Goal: Task Accomplishment & Management: Manage account settings

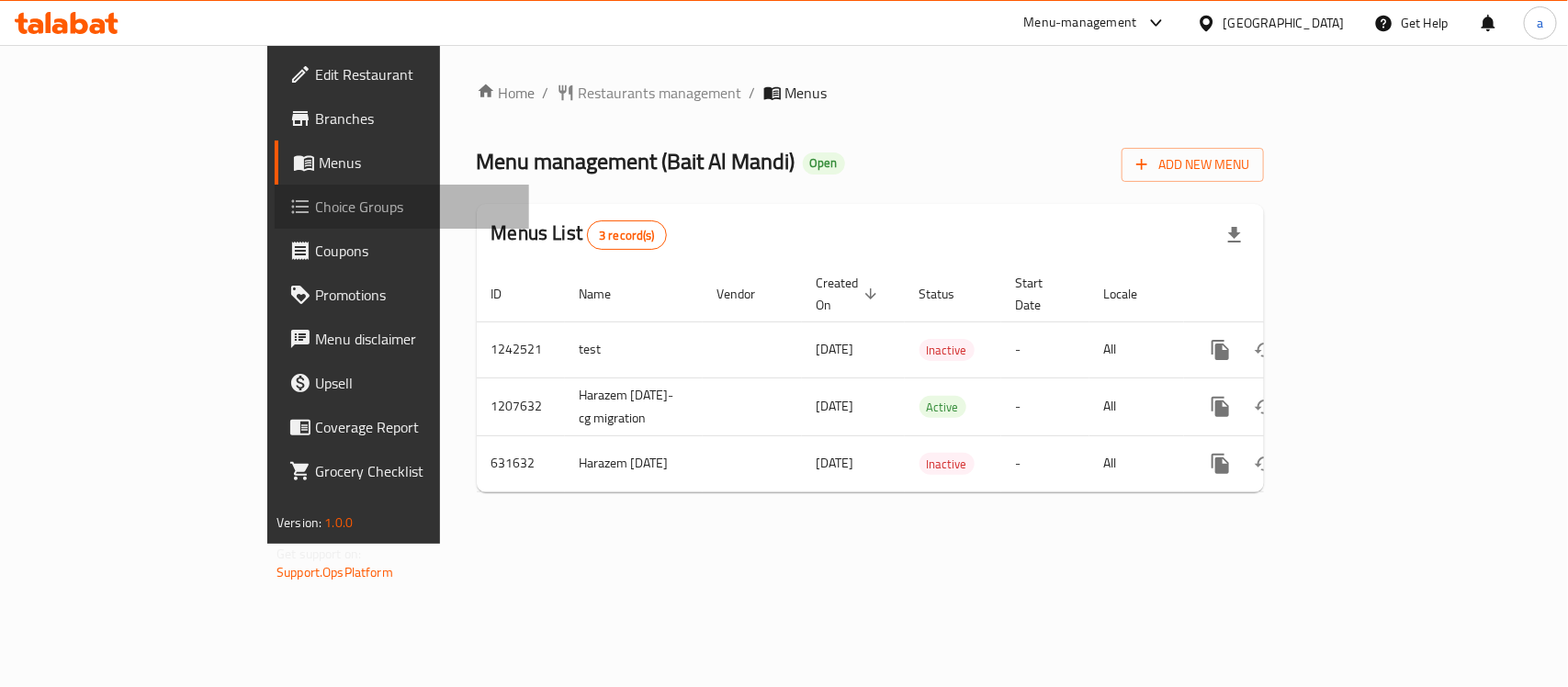
click at [315, 198] on span "Choice Groups" at bounding box center [414, 207] width 199 height 22
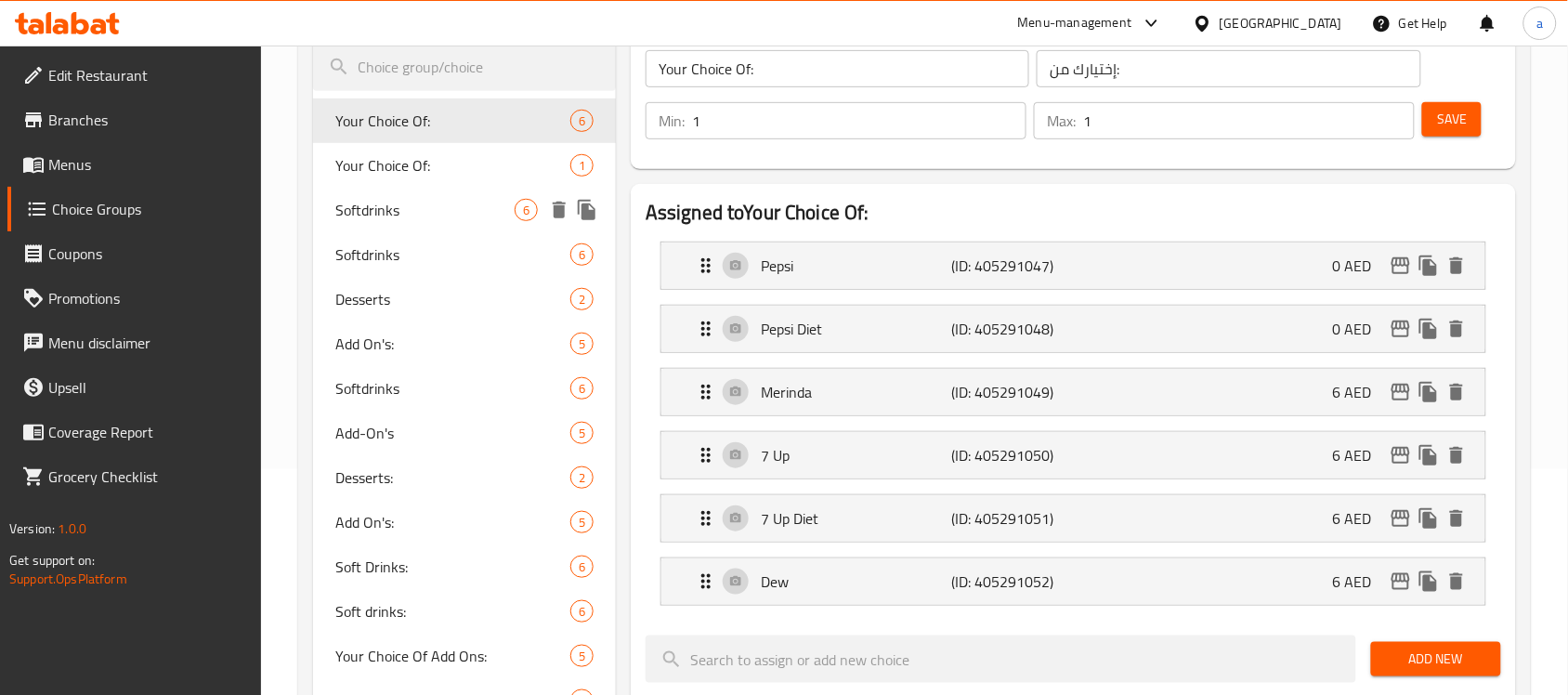
scroll to position [232, 0]
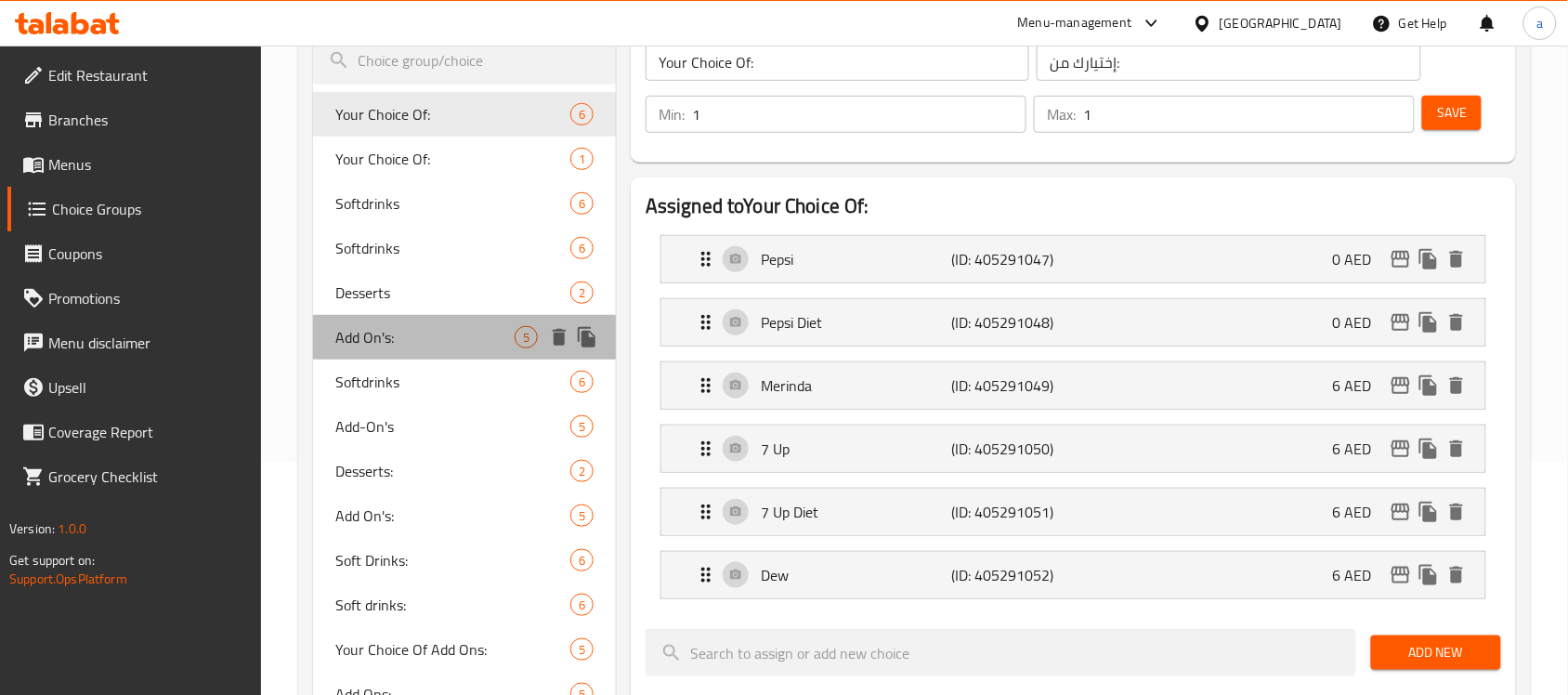
click at [407, 331] on span "Add On's:" at bounding box center [425, 336] width 179 height 22
type input "Add On's:"
type input "الإضافات:"
type input "0"
type input "5"
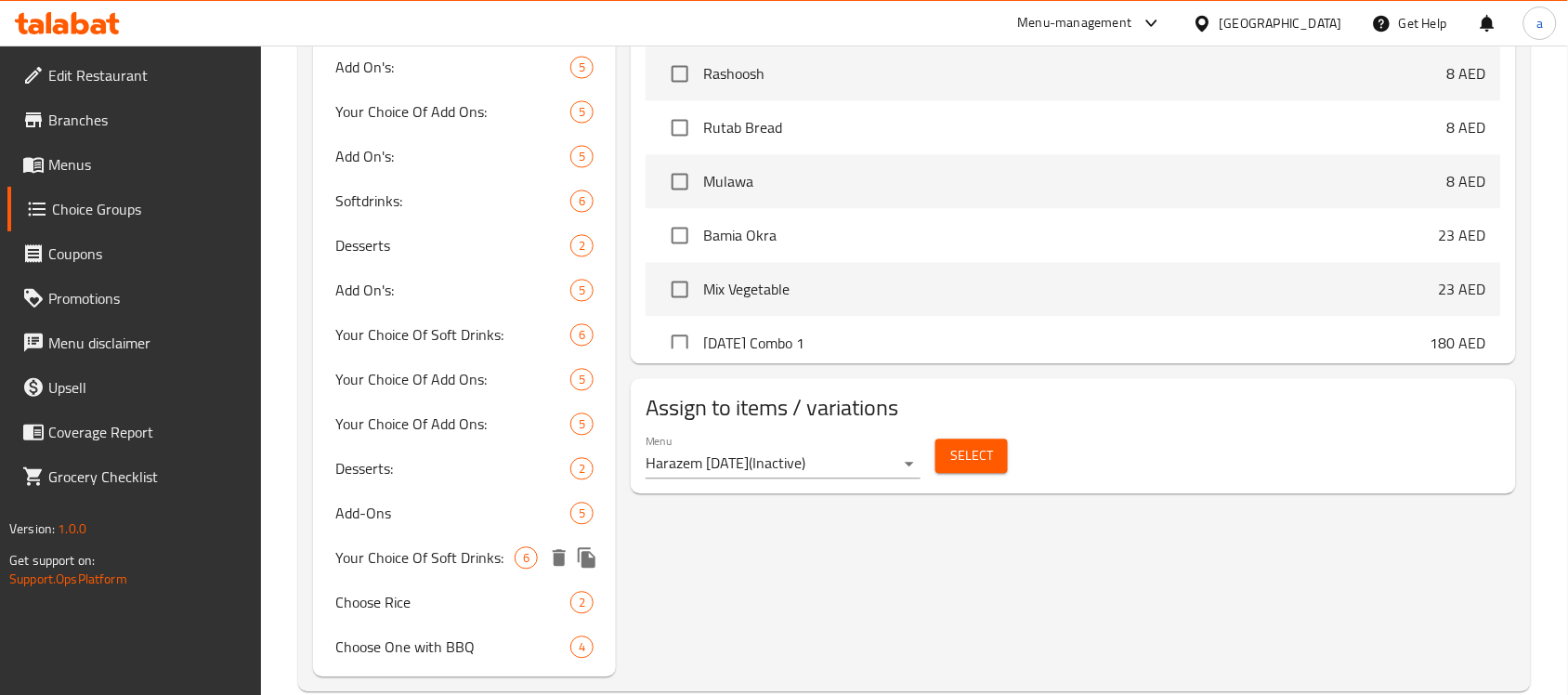
scroll to position [1024, 0]
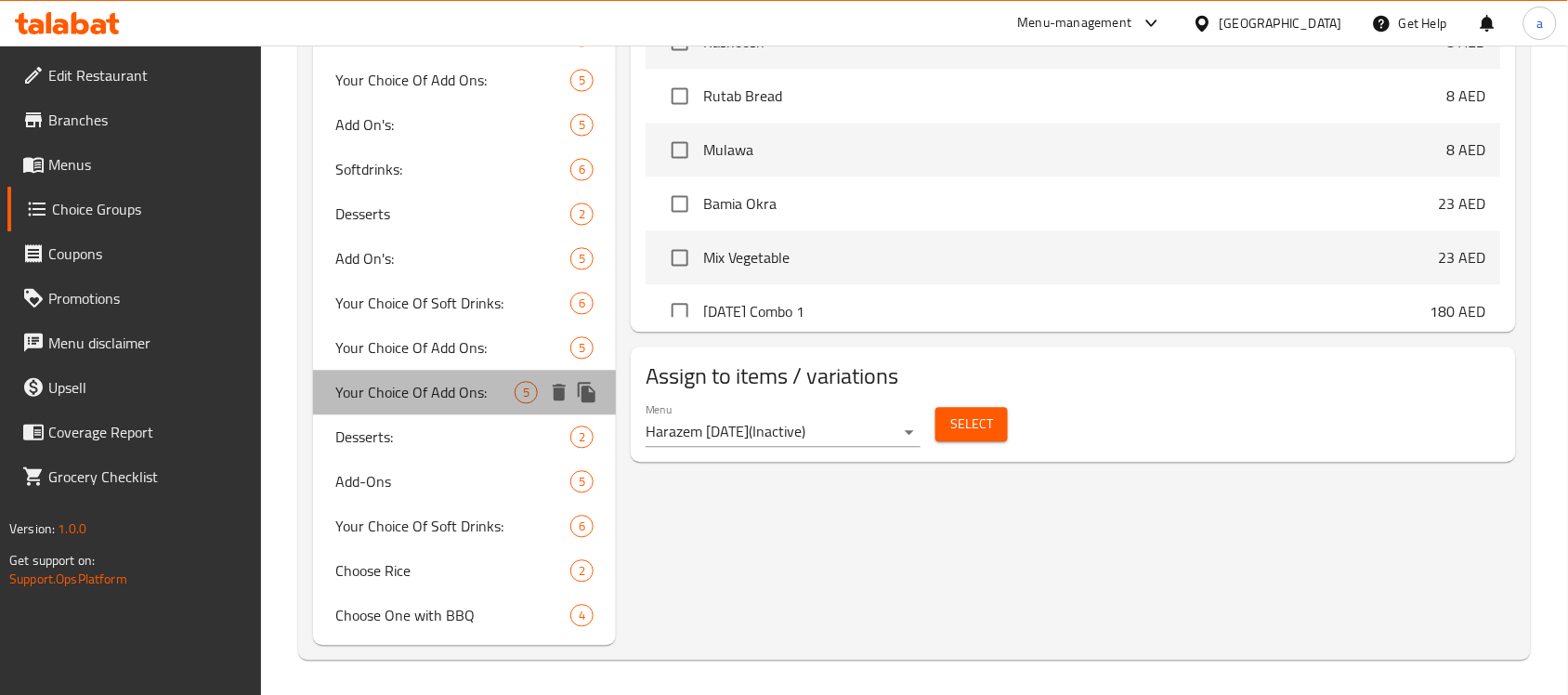
click at [439, 382] on span "Your Choice Of Add Ons:" at bounding box center [425, 393] width 179 height 22
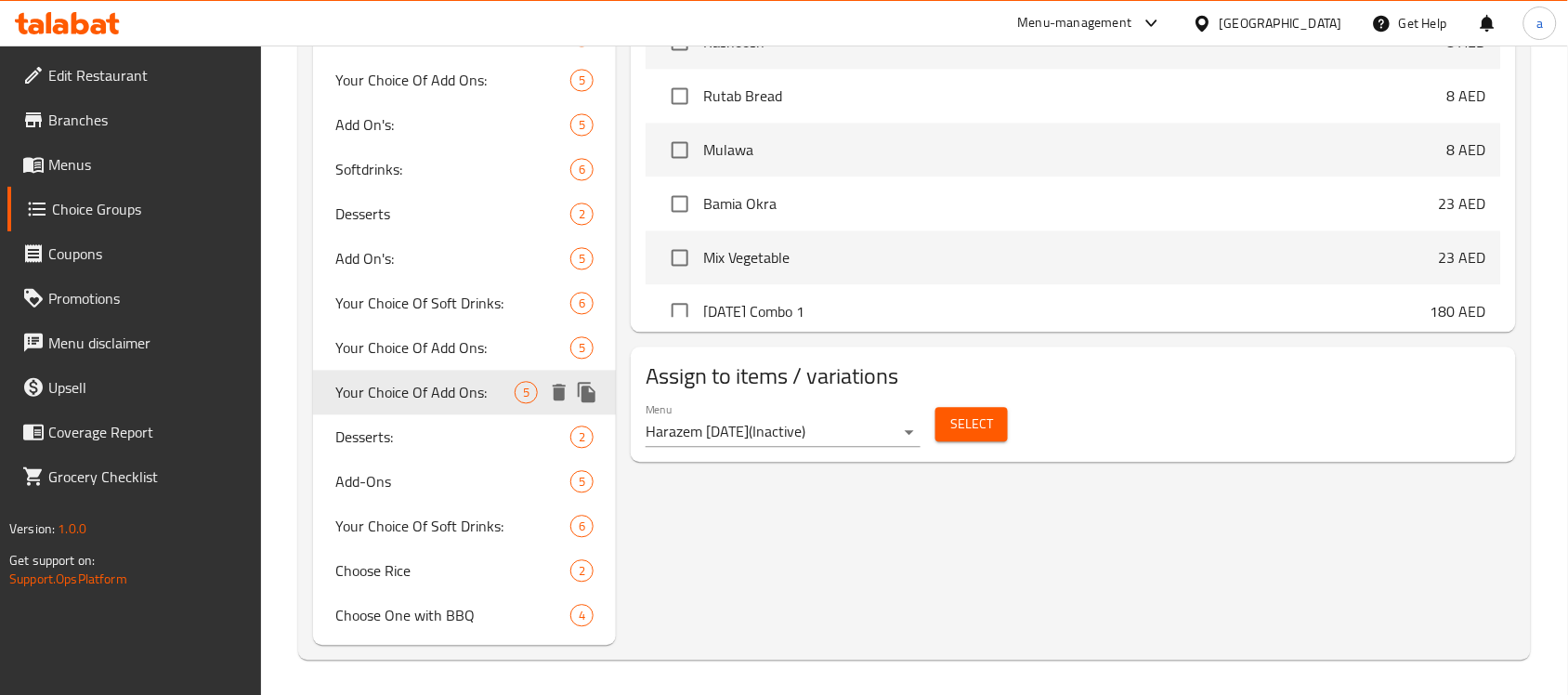
type input "Your Choice Of Add Ons:"
type input "إختيارك من الأضافات:"
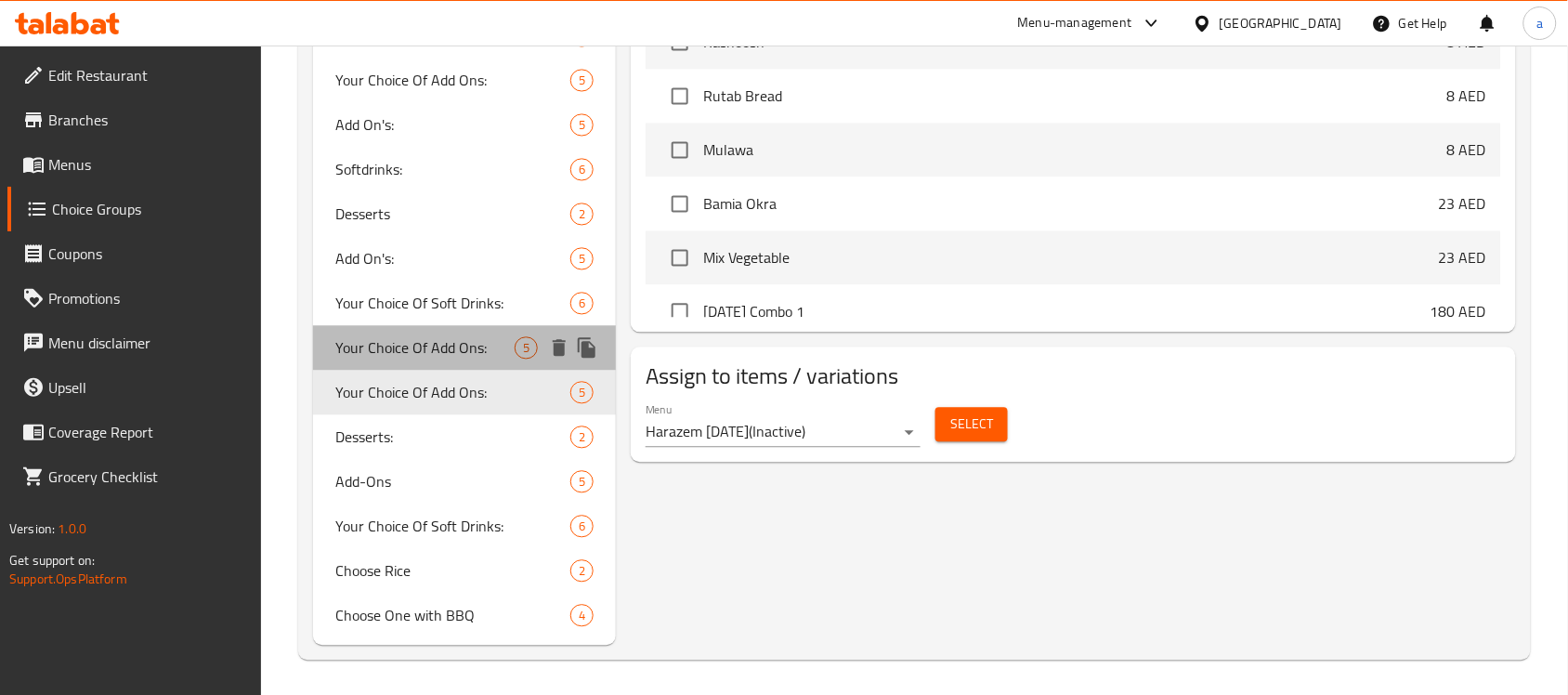
click at [429, 344] on span "Your Choice Of Add Ons:" at bounding box center [425, 348] width 179 height 22
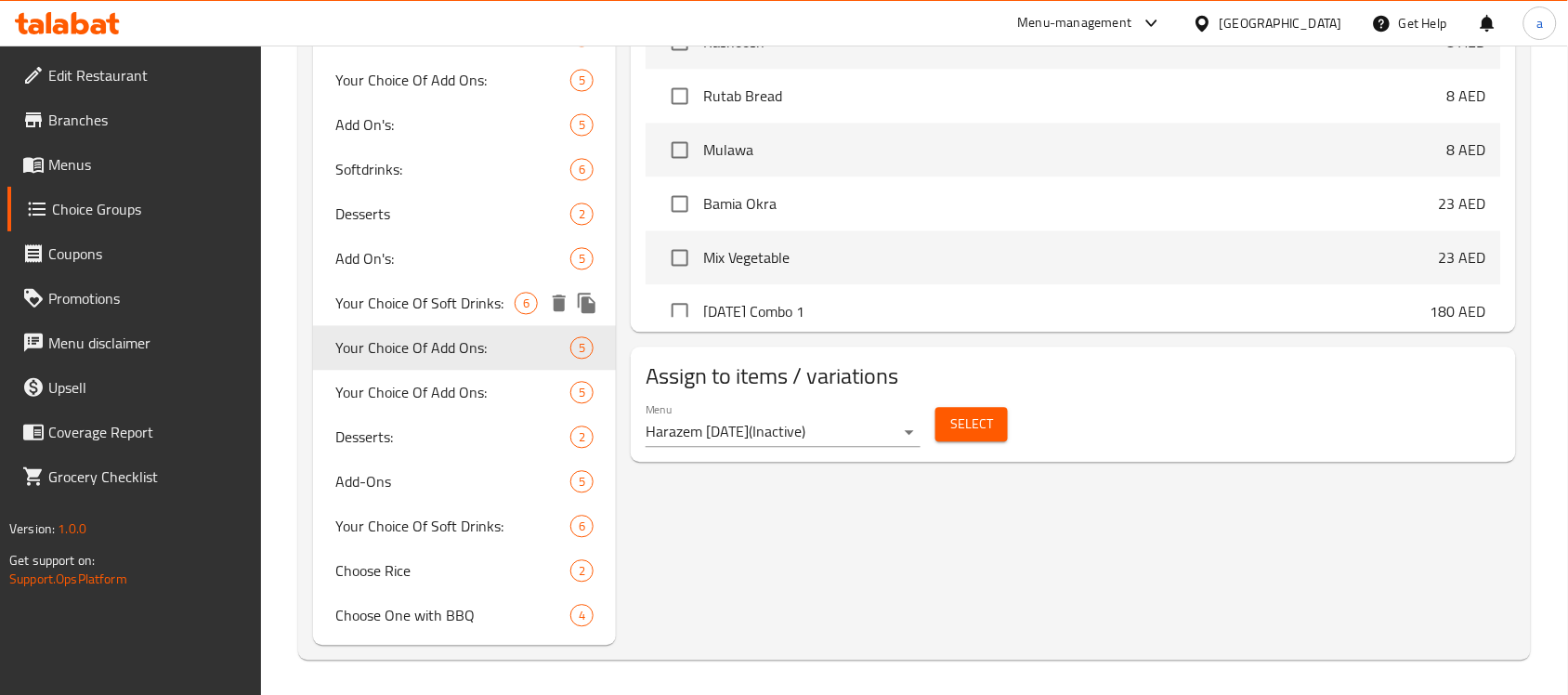
click at [443, 293] on span "Your Choice Of Soft Drinks:" at bounding box center [425, 303] width 179 height 22
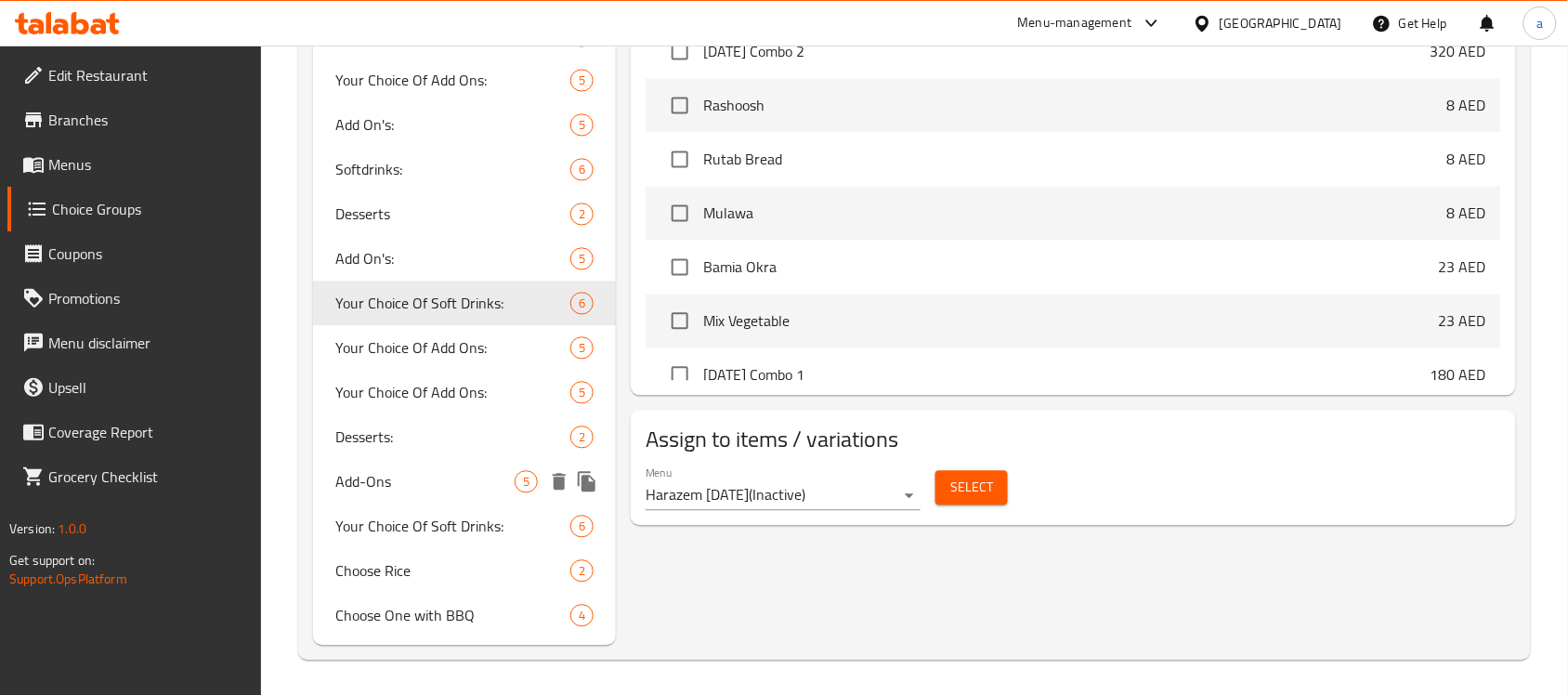
type input "Your Choice Of Soft Drinks:"
type input "اختيارك من المشروبات الغازية:"
type input "6"
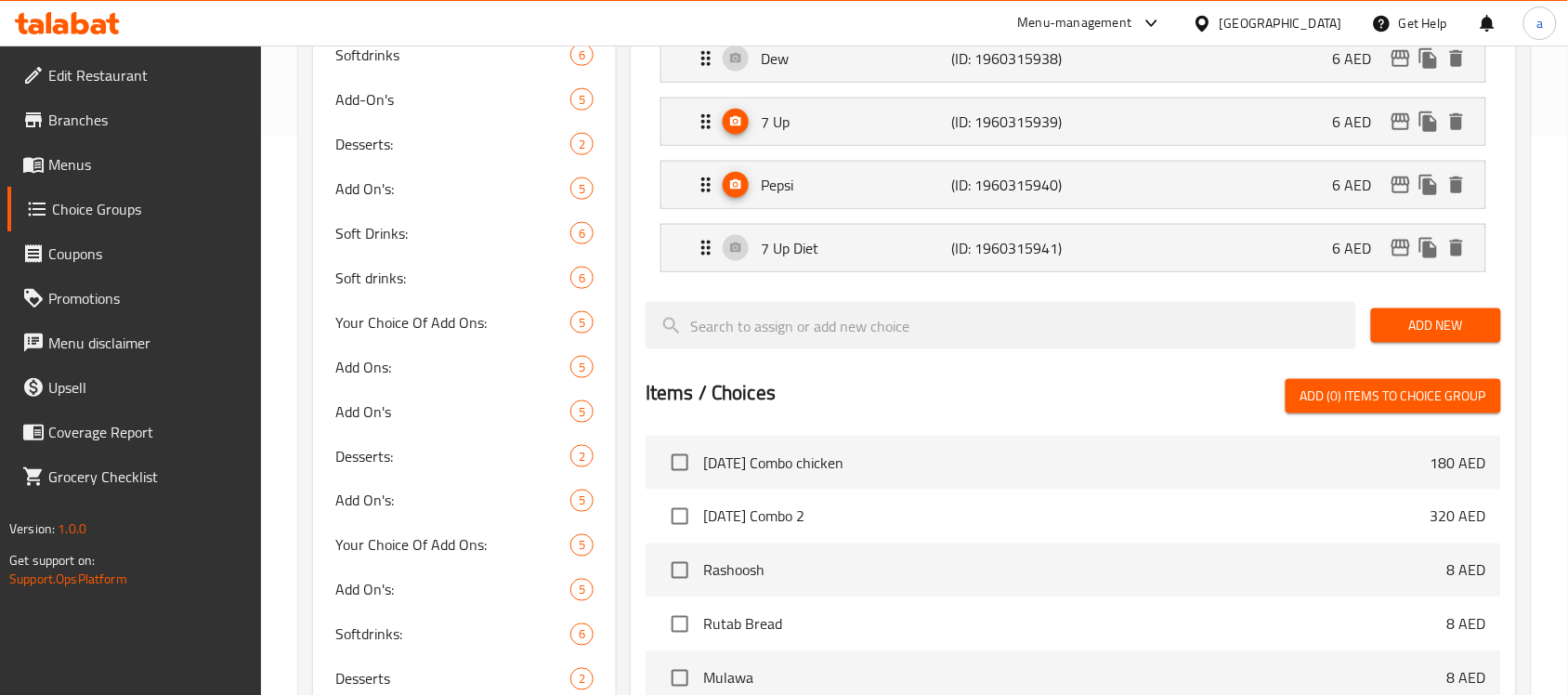
scroll to position [0, 0]
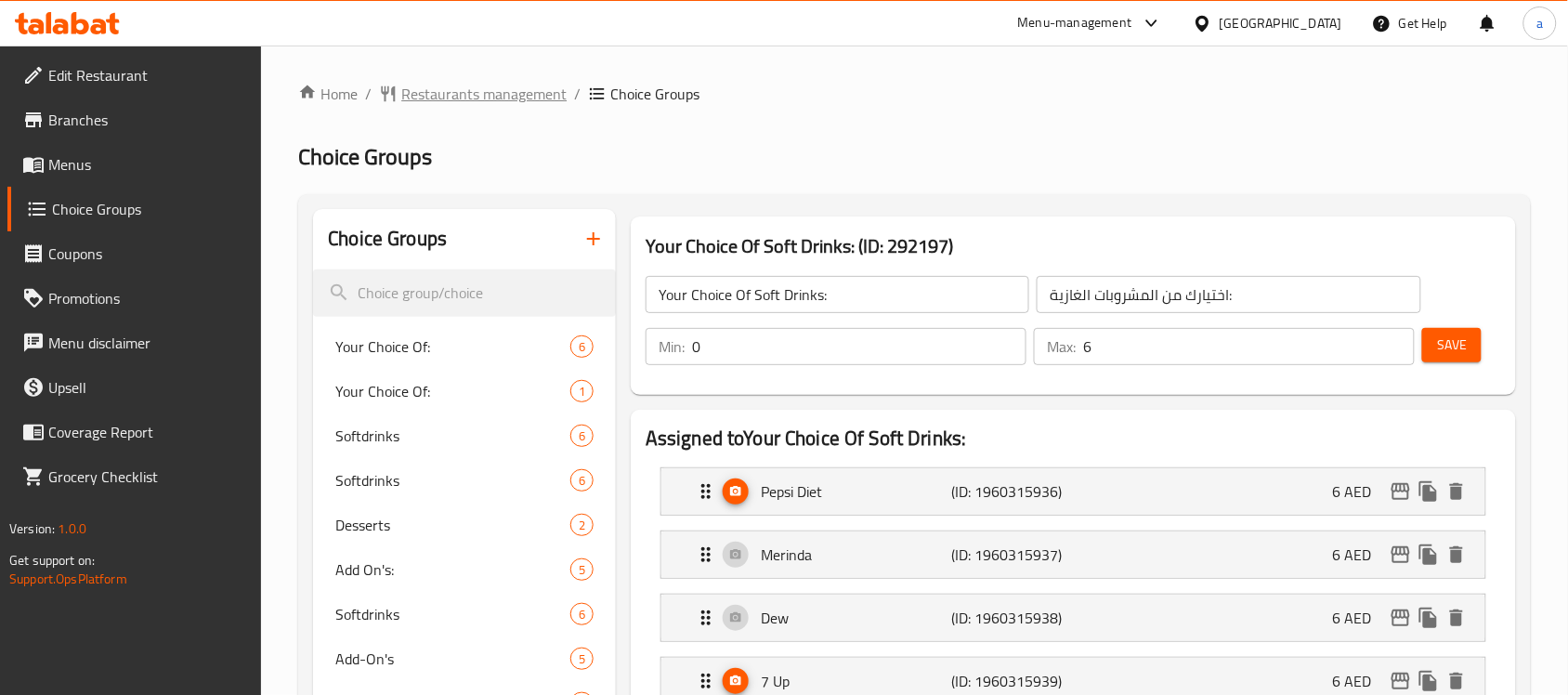
click at [481, 90] on span "Restaurants management" at bounding box center [484, 93] width 165 height 22
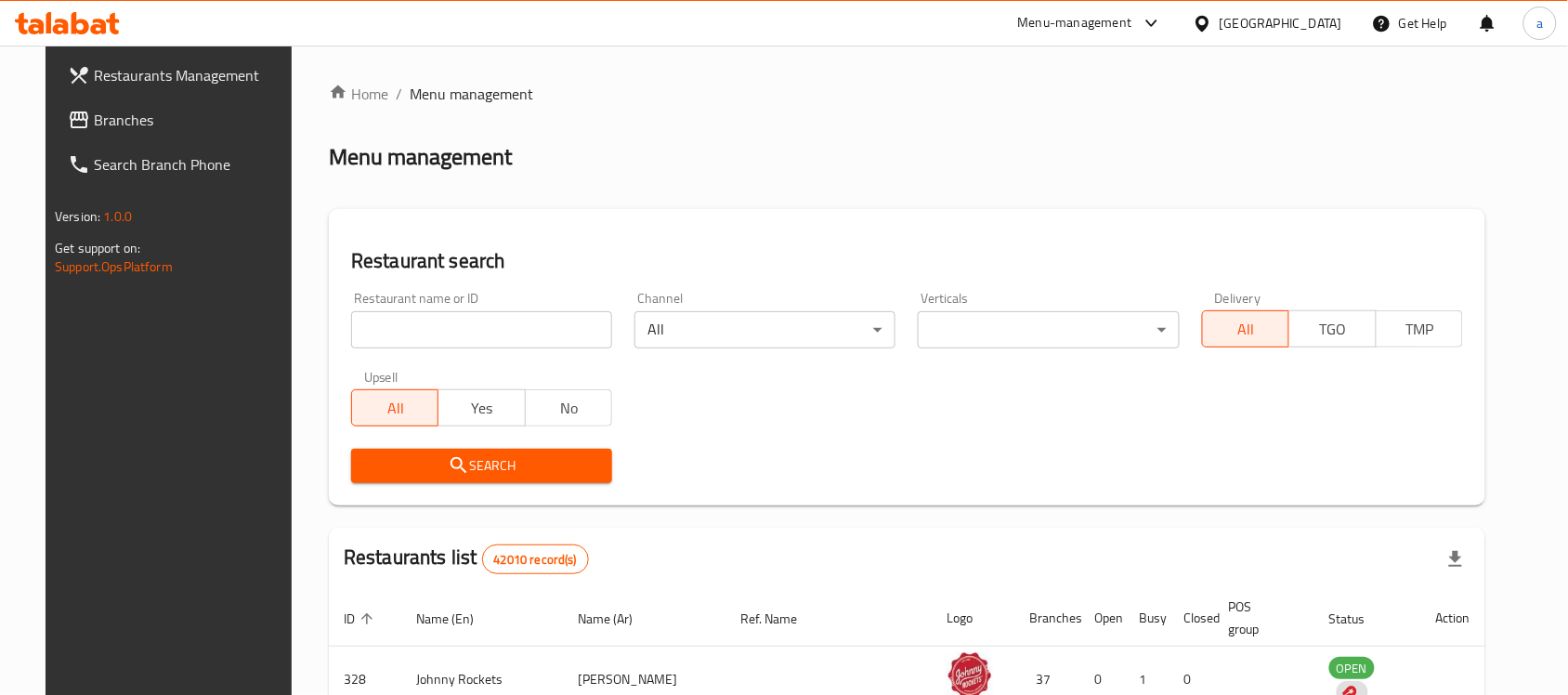
drag, startPoint x: 113, startPoint y: 125, endPoint x: 125, endPoint y: 128, distance: 12.4
click at [113, 123] on span "Branches" at bounding box center [193, 120] width 199 height 22
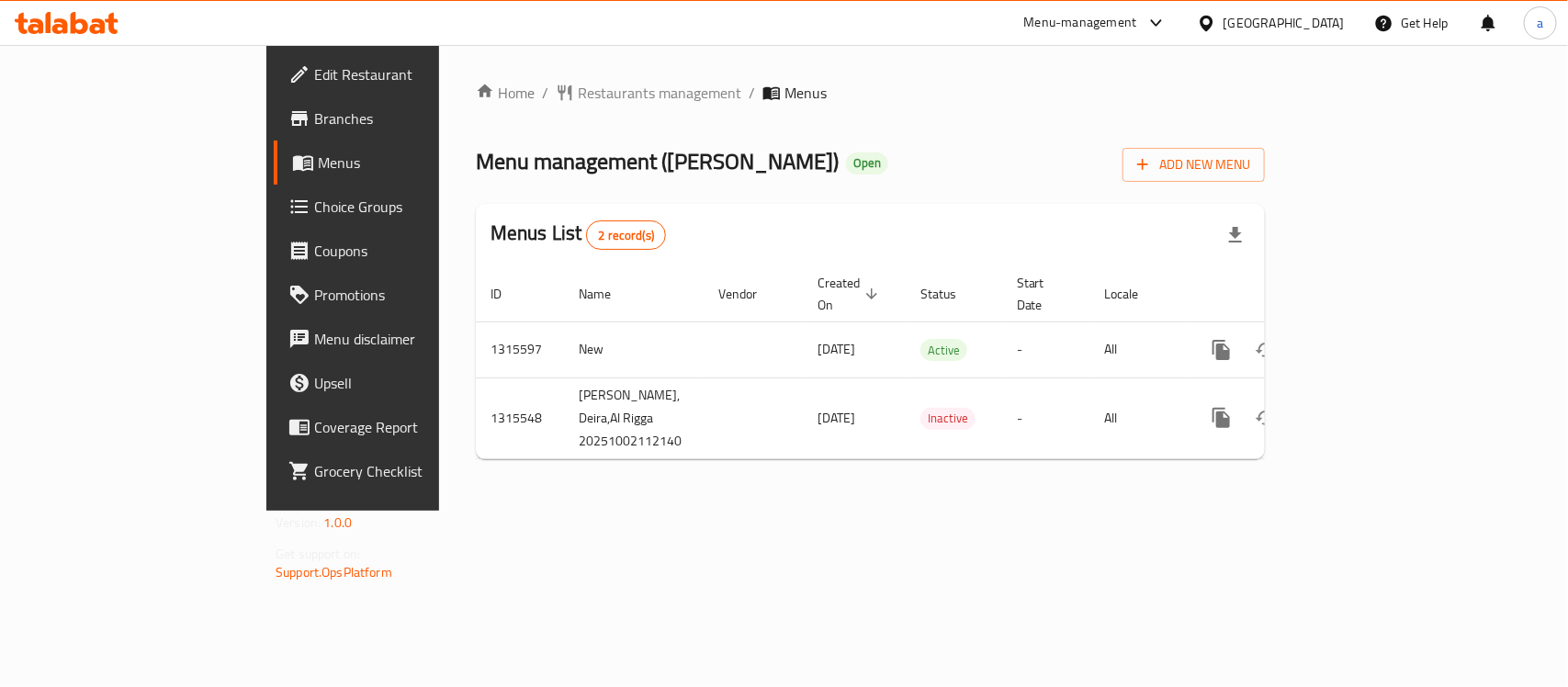
click at [314, 73] on span "Edit Restaurant" at bounding box center [413, 74] width 199 height 22
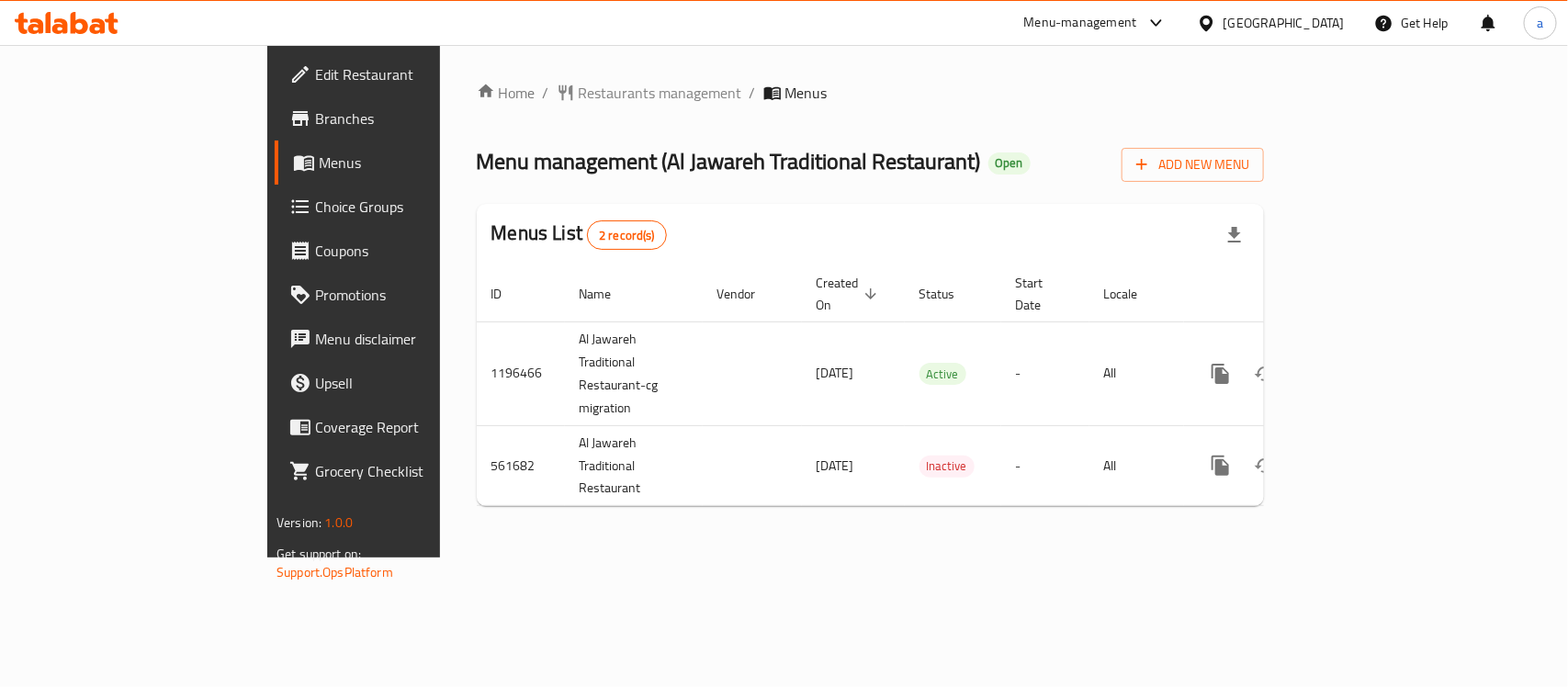
click at [315, 202] on span "Choice Groups" at bounding box center [414, 207] width 199 height 22
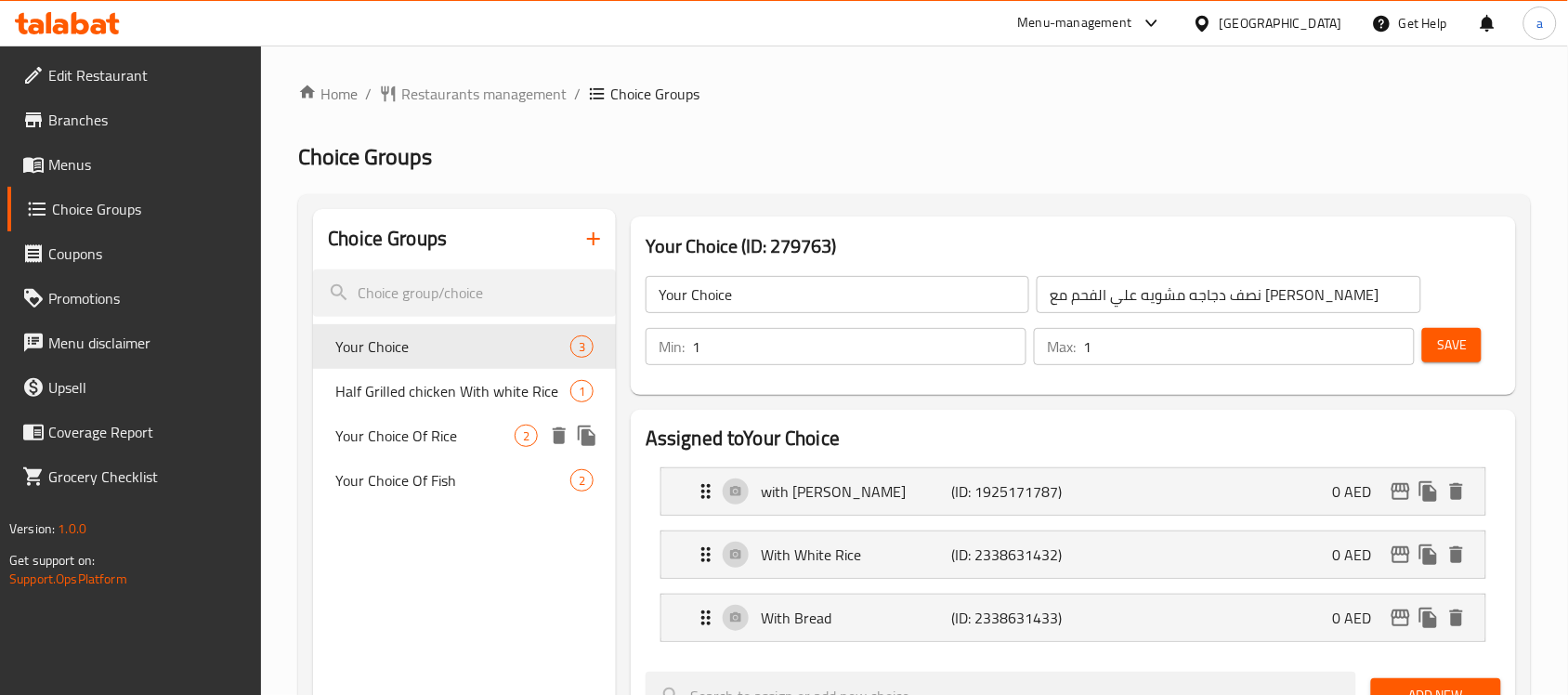
click at [442, 443] on span "Your Choice Of Rice" at bounding box center [425, 435] width 179 height 22
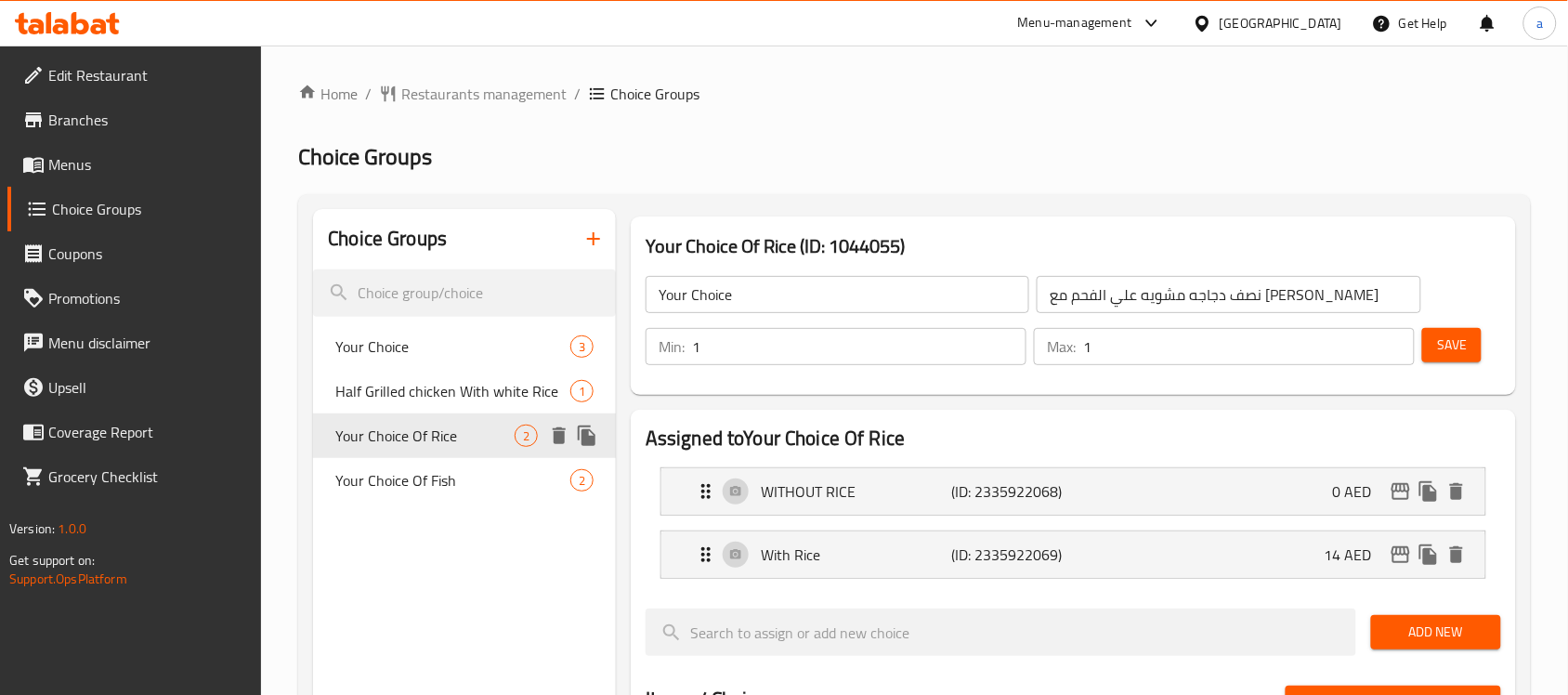
type input "Your Choice Of Rice"
type input "اختيارك من الأرز"
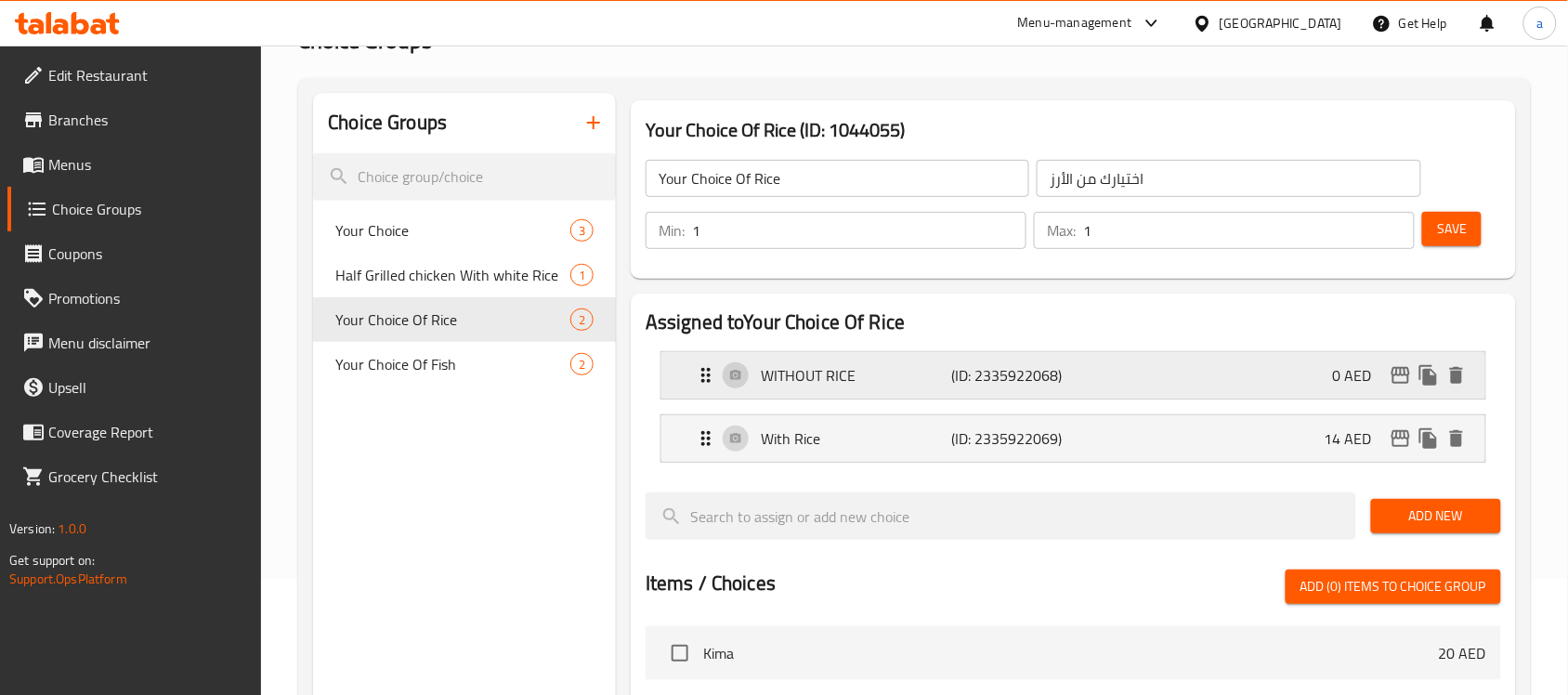
click at [1023, 384] on p "(ID: 2335922068)" at bounding box center [1015, 375] width 127 height 22
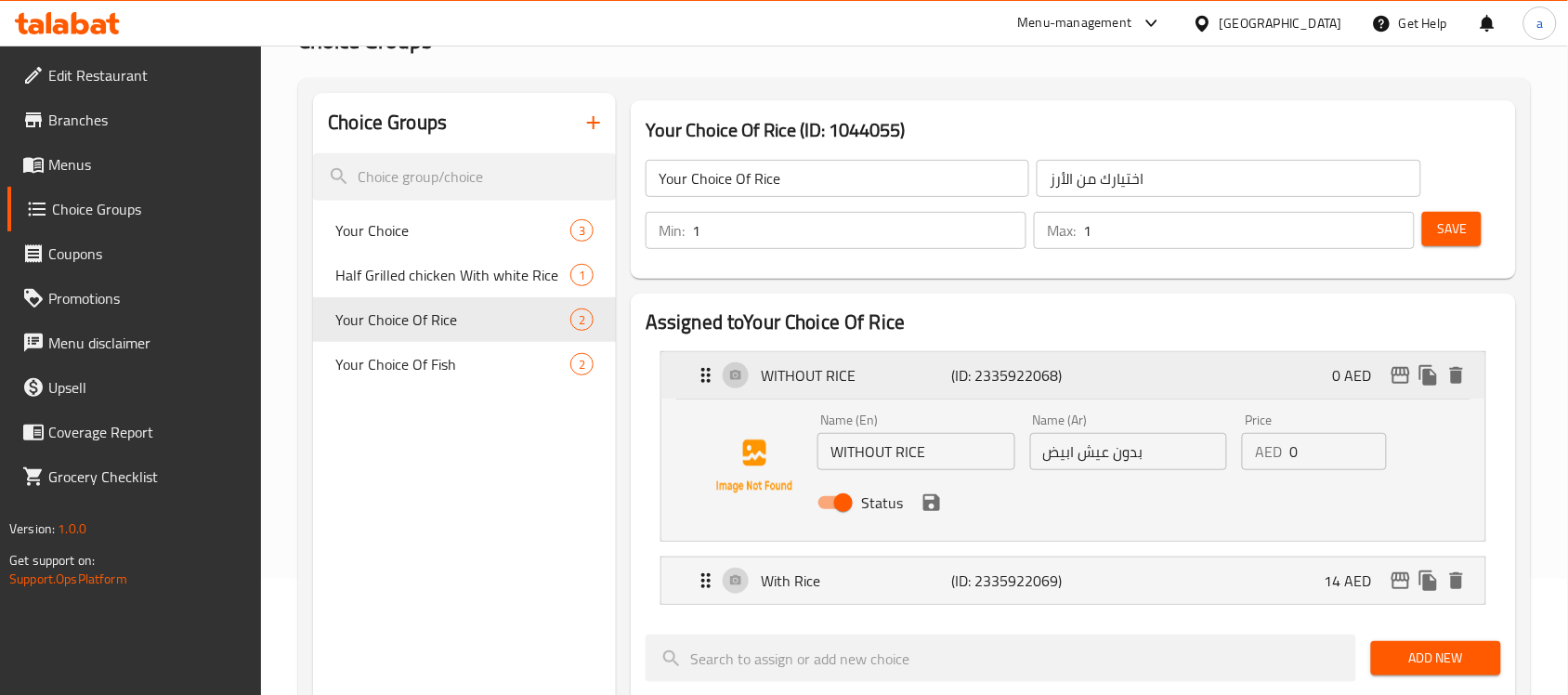
click at [1013, 383] on p "(ID: 2335922068)" at bounding box center [1015, 375] width 127 height 22
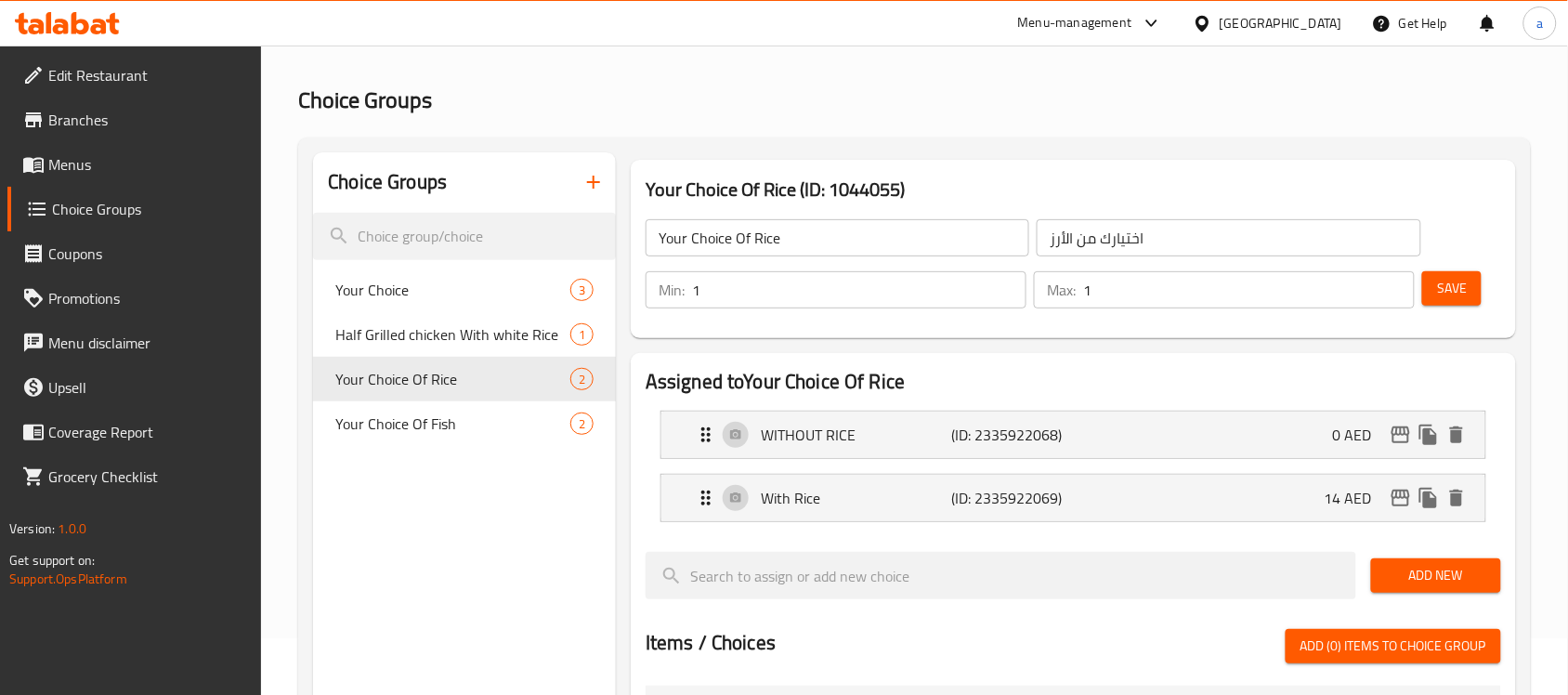
scroll to position [0, 0]
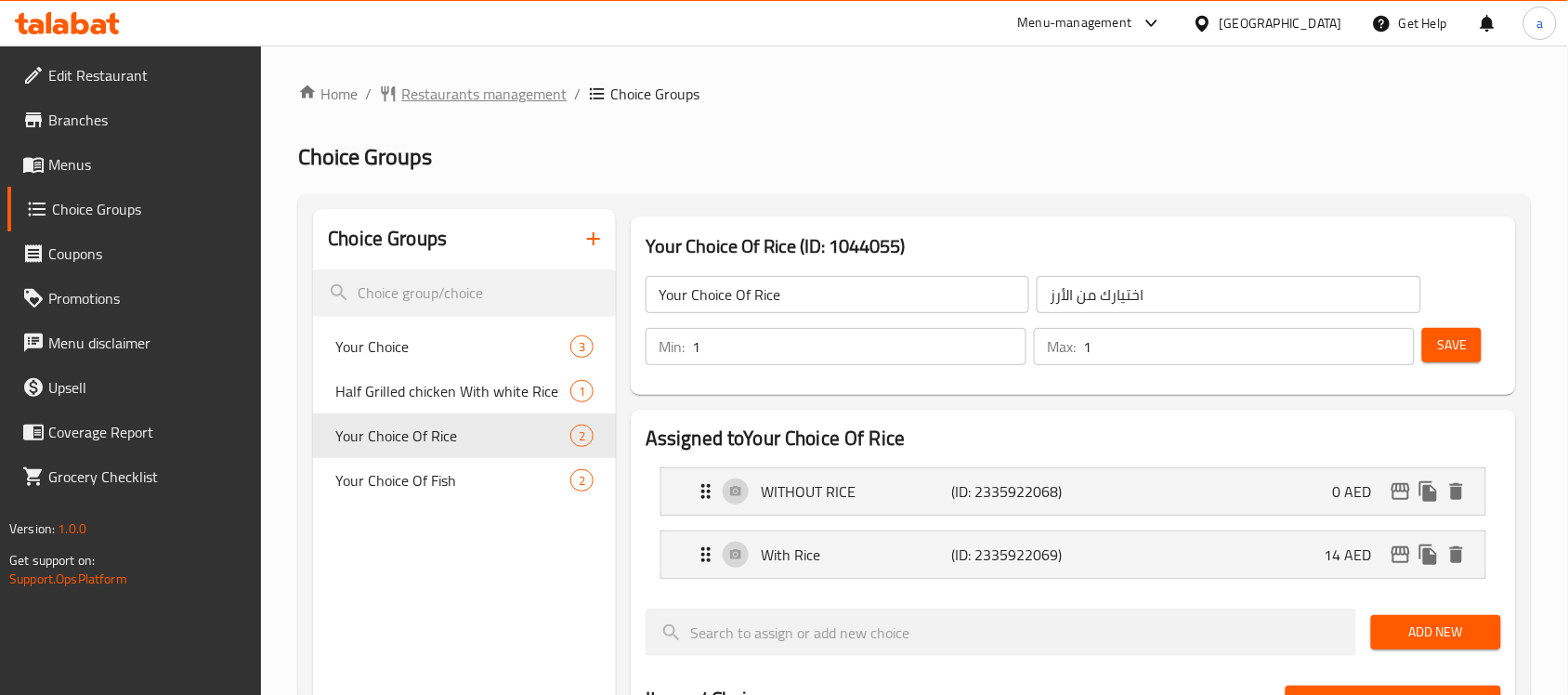
click at [435, 95] on span "Restaurants management" at bounding box center [484, 93] width 165 height 22
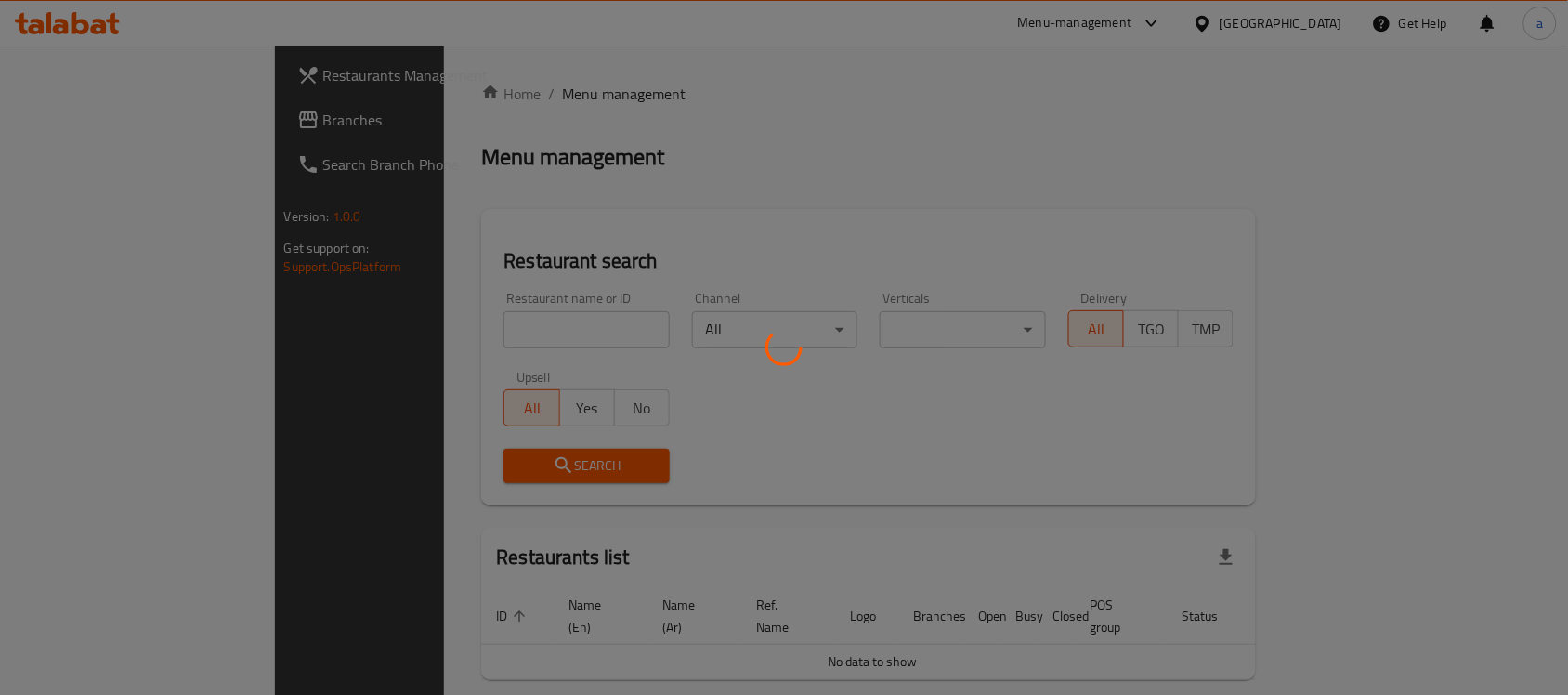
click at [105, 119] on div at bounding box center [784, 347] width 1568 height 695
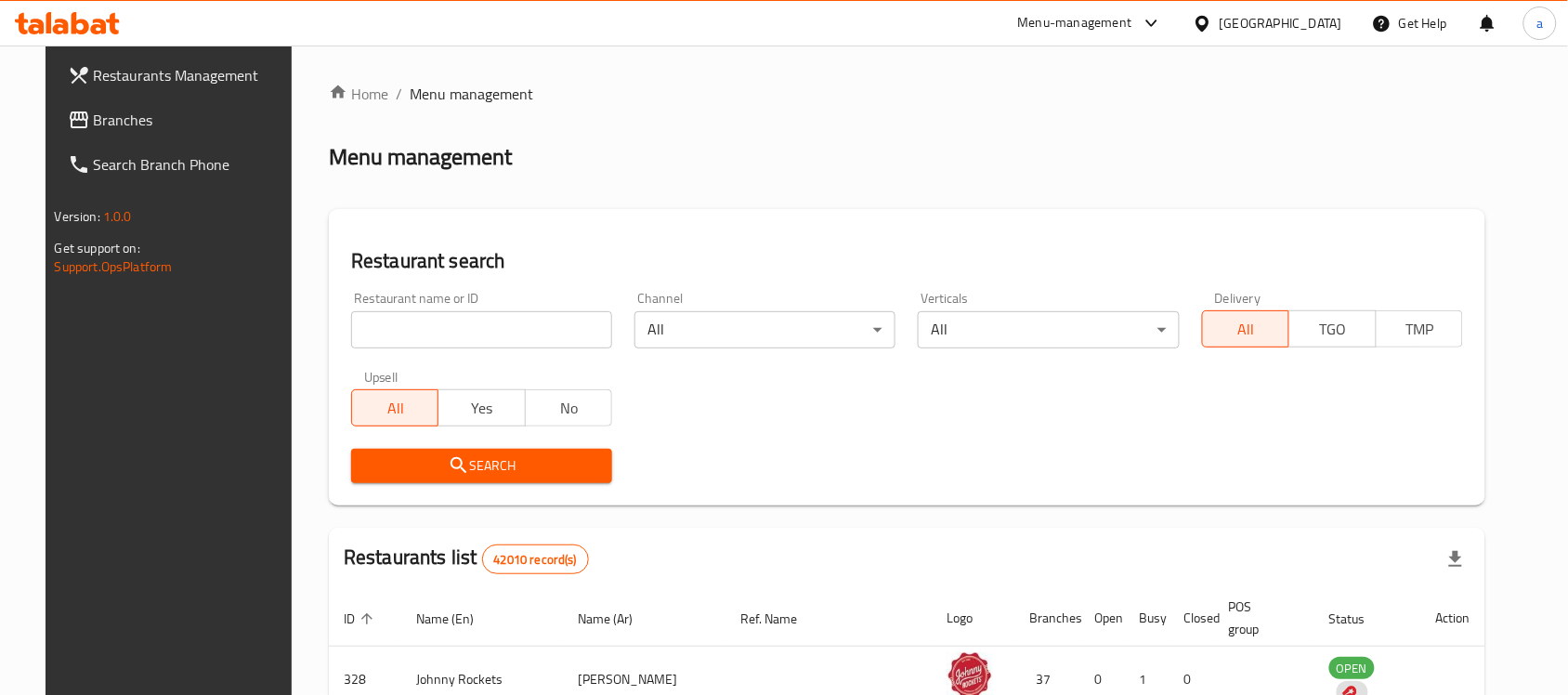
click at [94, 123] on span "Branches" at bounding box center [193, 120] width 199 height 22
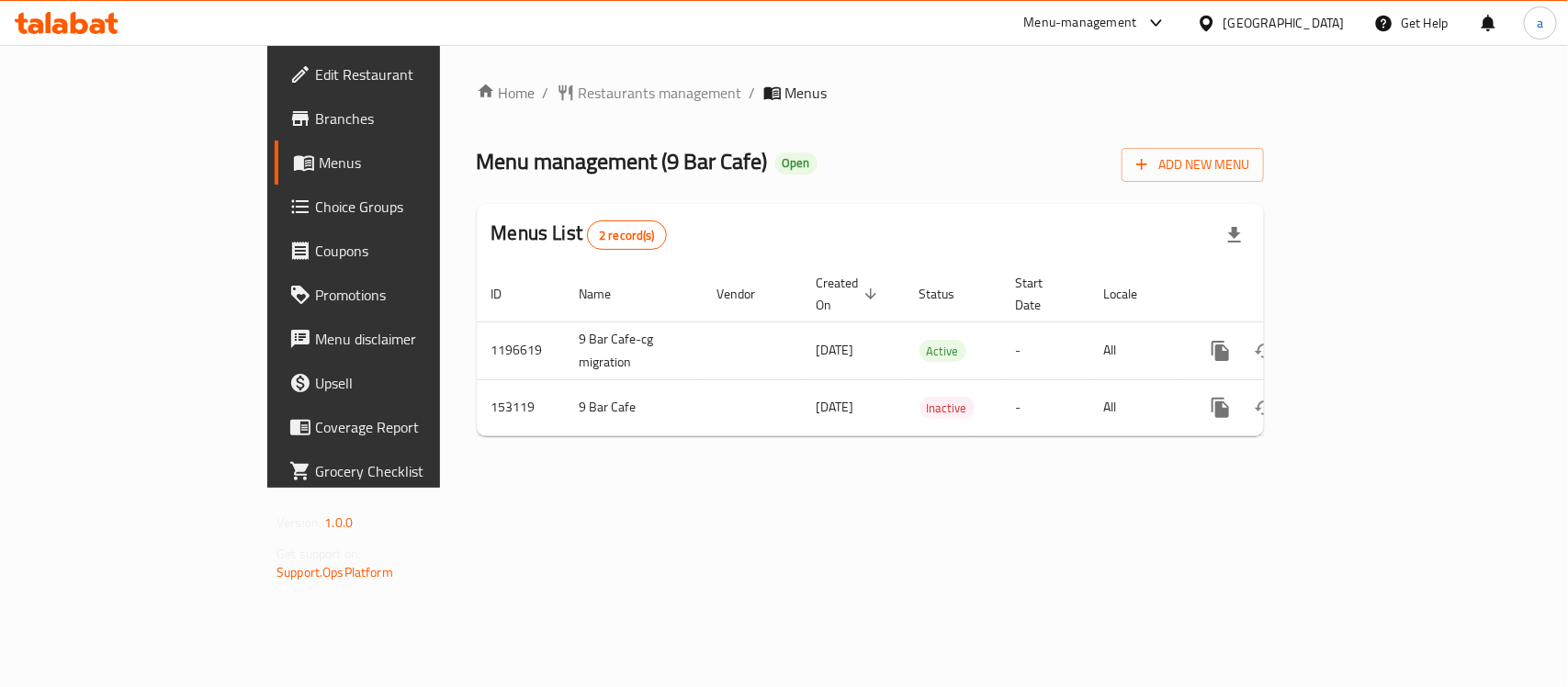
click at [315, 203] on span "Choice Groups" at bounding box center [414, 207] width 199 height 22
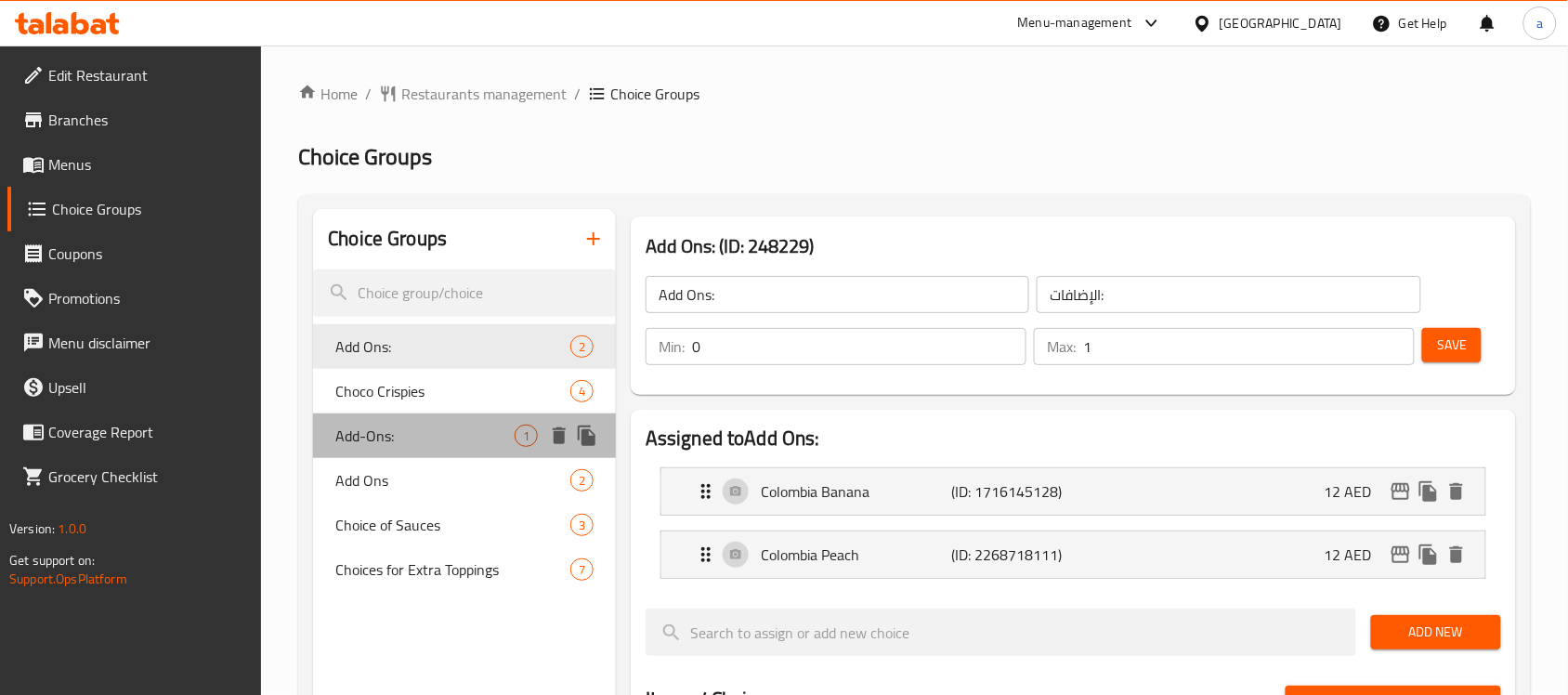
click at [371, 438] on span "Add-Ons:" at bounding box center [425, 435] width 179 height 22
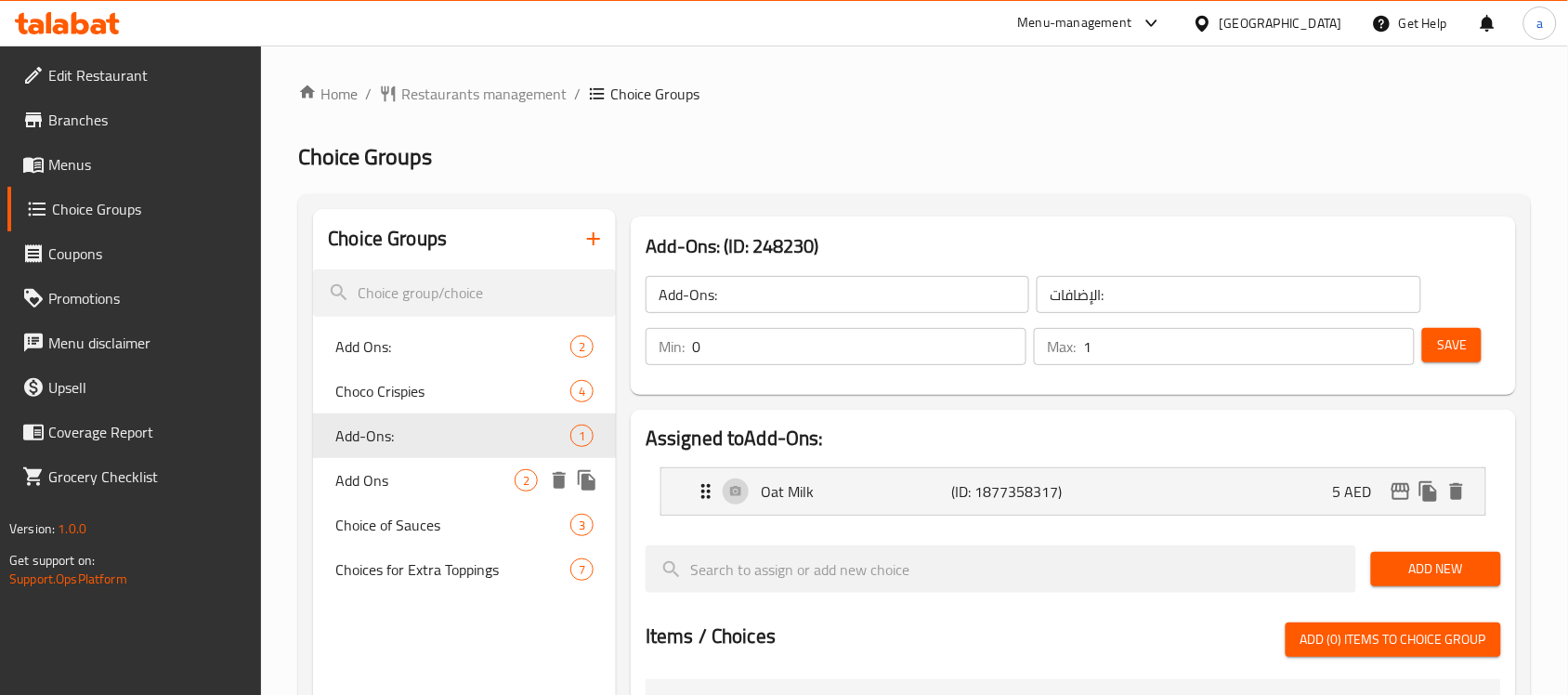
click at [390, 481] on span "Add Ons" at bounding box center [425, 480] width 179 height 22
type input "Add Ons"
type input "إضافات"
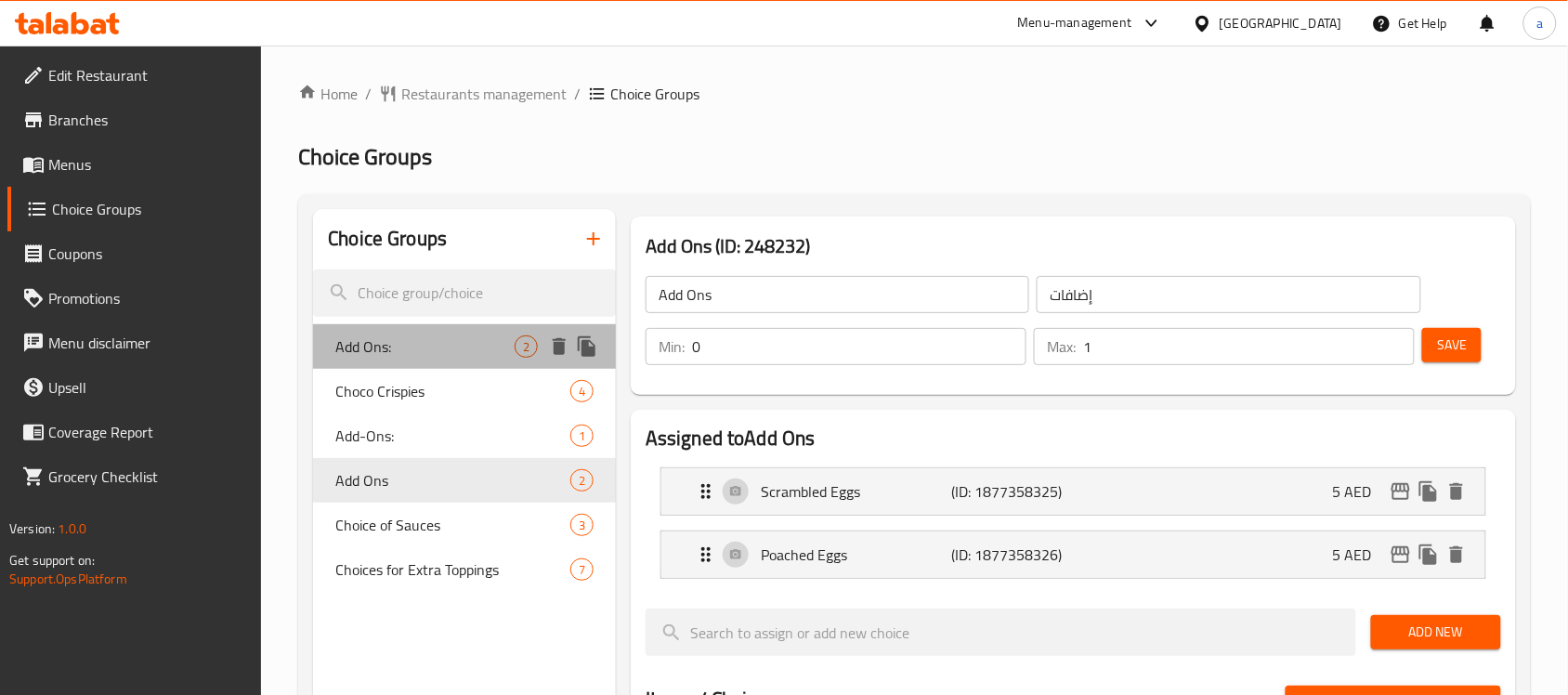
click at [420, 351] on span "Add Ons:" at bounding box center [425, 346] width 179 height 22
type input "Add Ons:"
type input "الإضافات:"
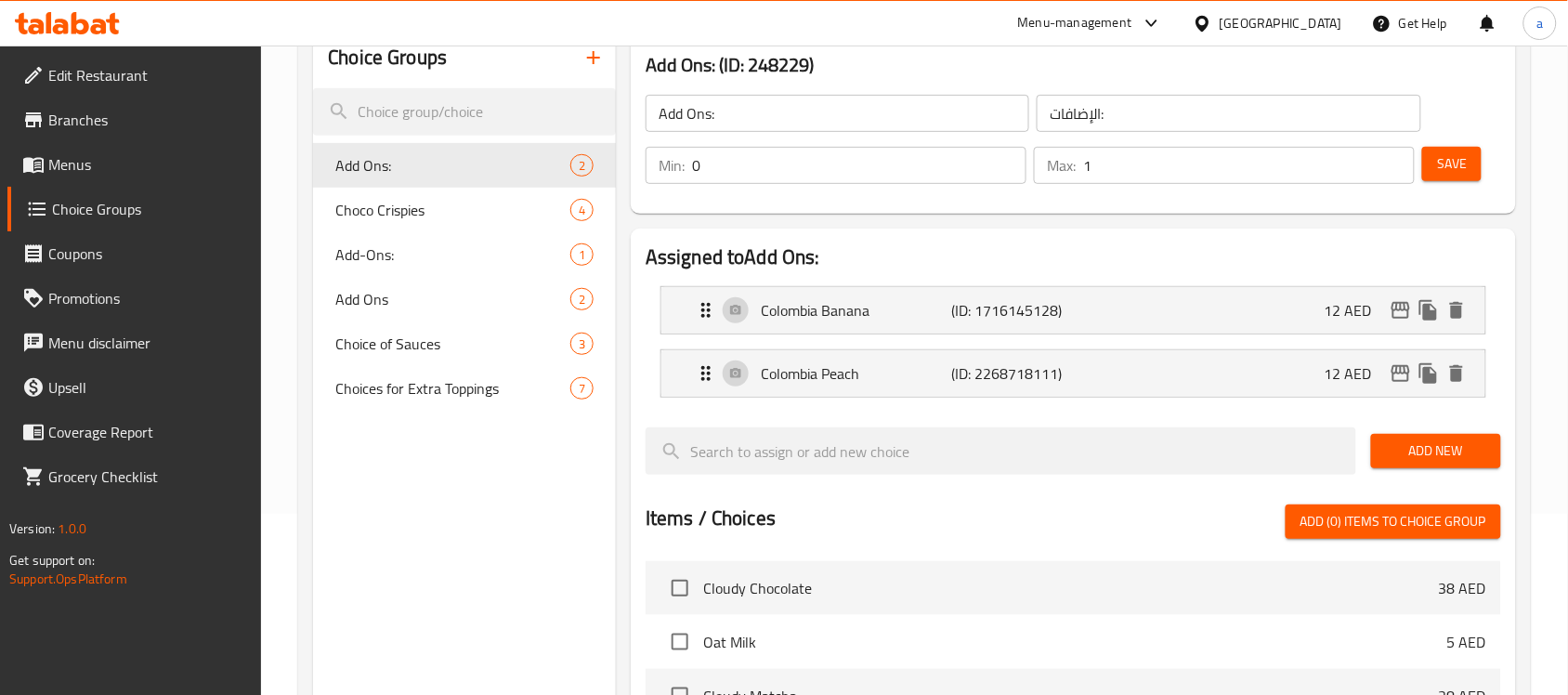
scroll to position [116, 0]
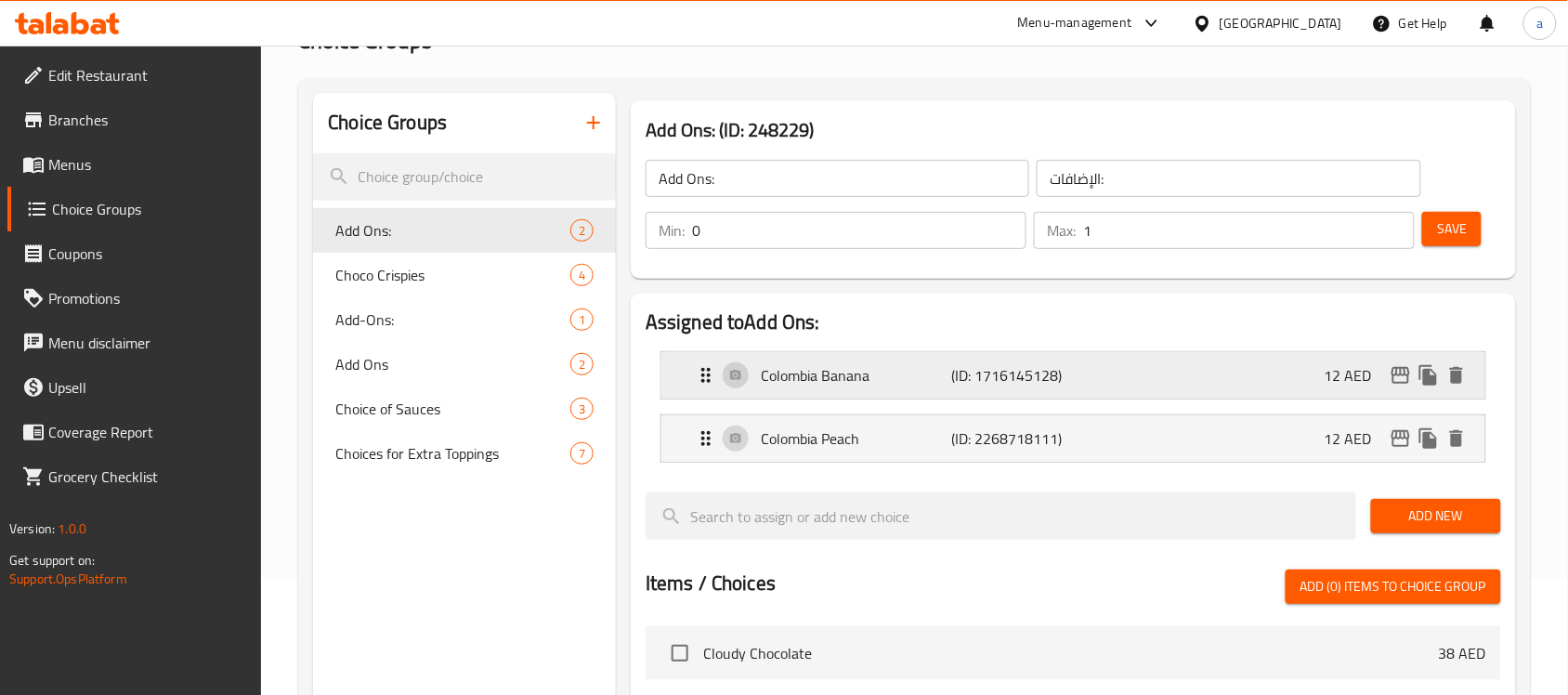
click at [987, 374] on p "(ID: 1716145128)" at bounding box center [1015, 375] width 127 height 22
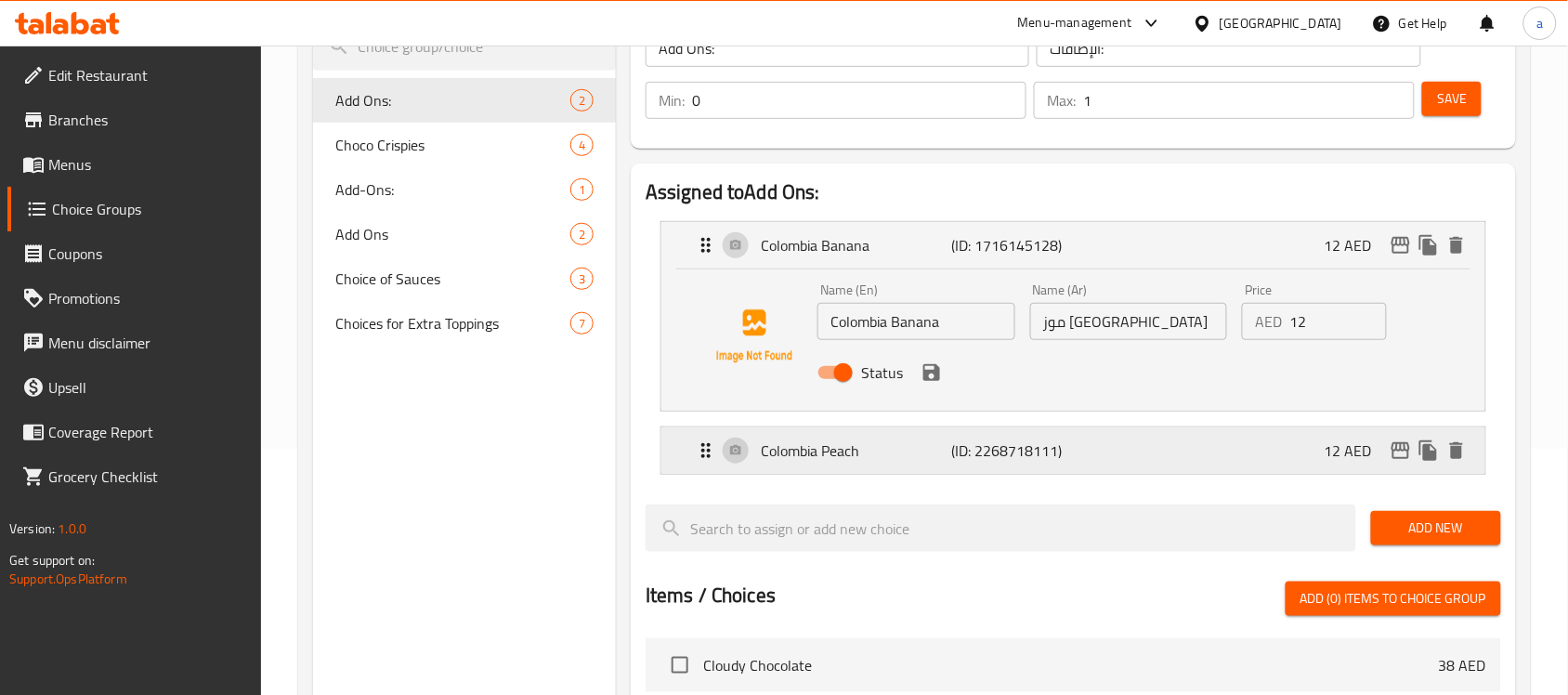
scroll to position [348, 0]
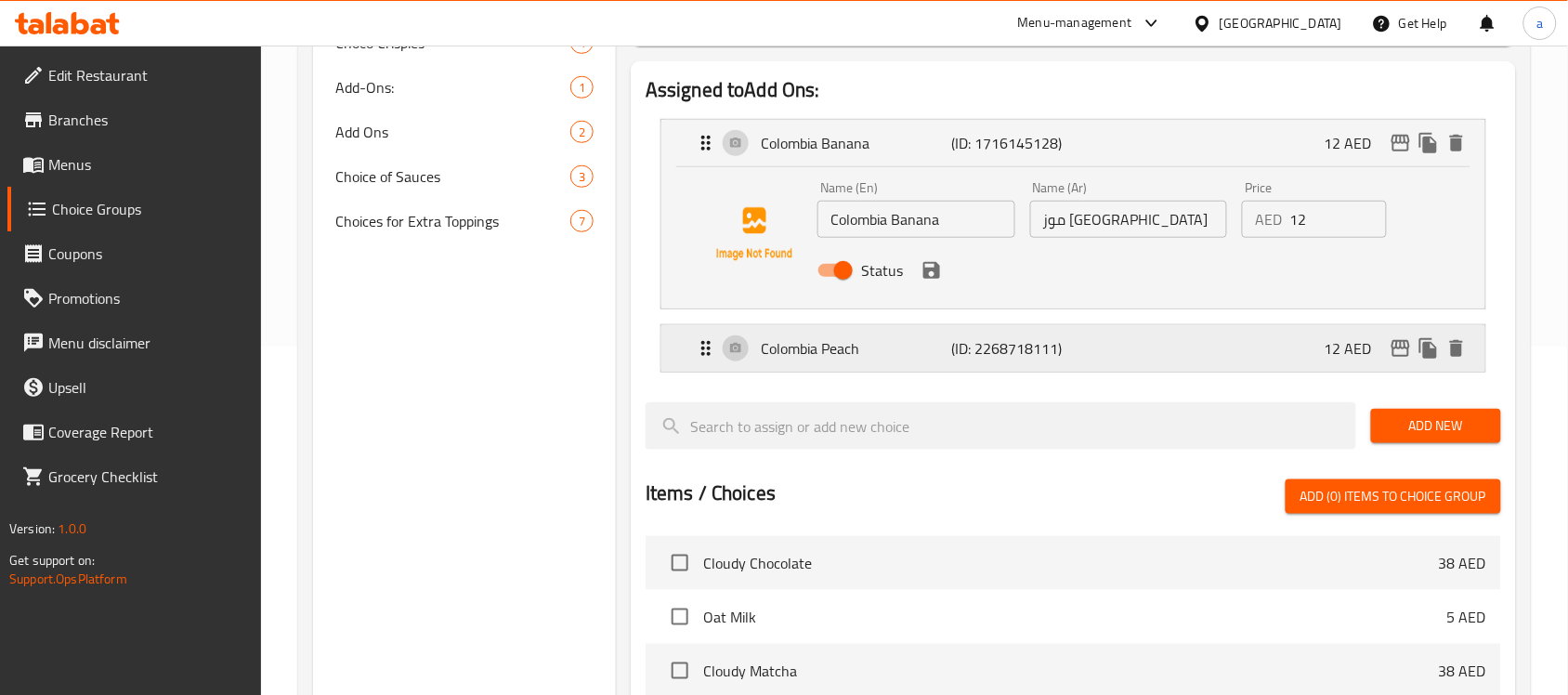
click at [807, 345] on p "Colombia Peach" at bounding box center [856, 348] width 191 height 22
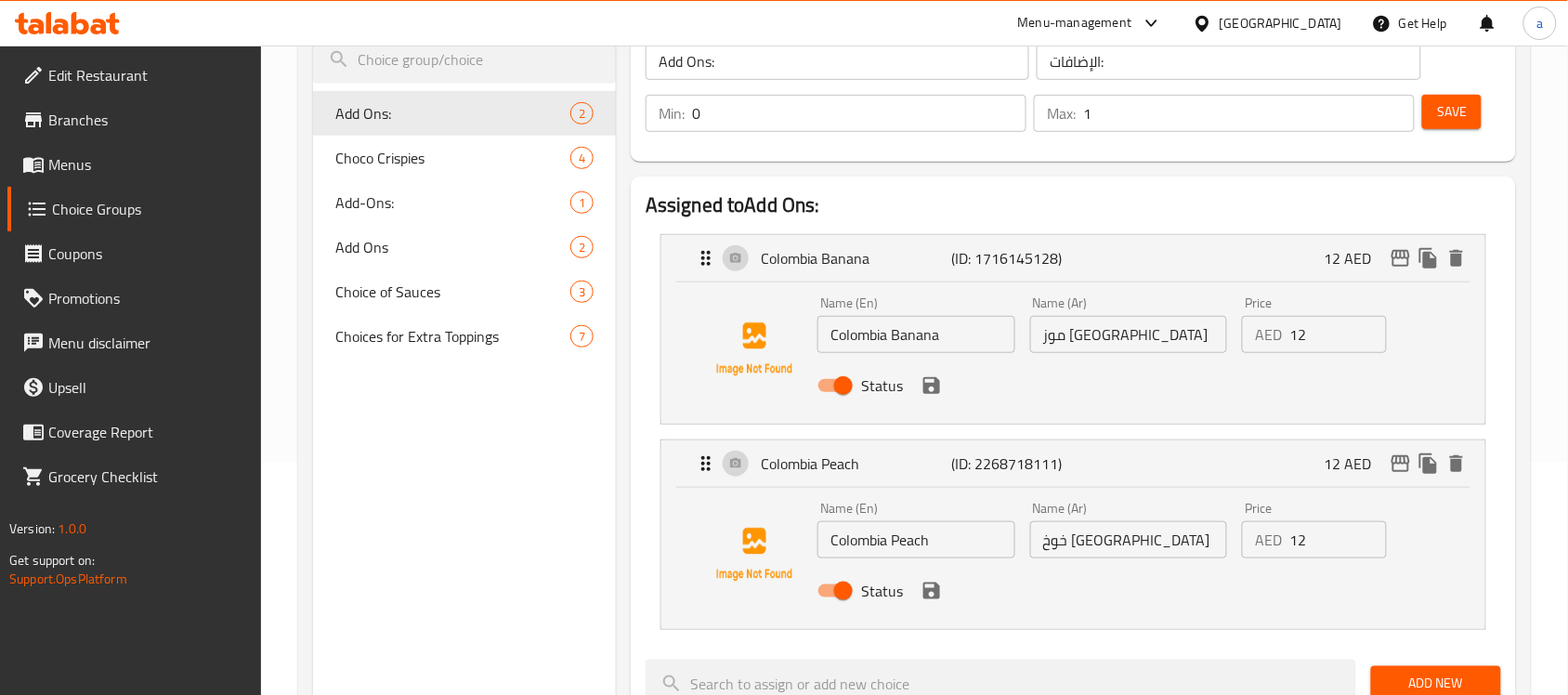
scroll to position [232, 0]
click at [795, 275] on div "Colombia Banana (ID: 1716145128) 12 AED" at bounding box center [1079, 260] width 768 height 47
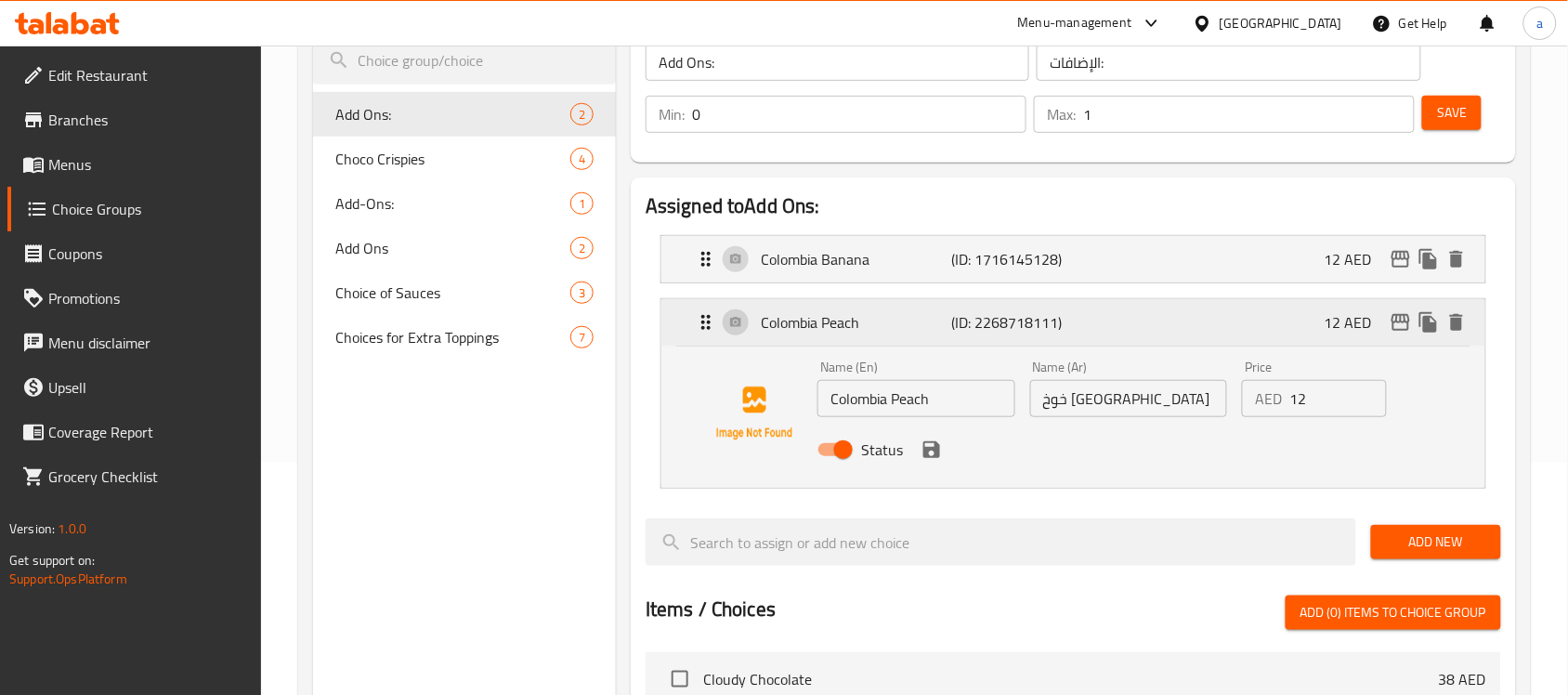
click at [797, 336] on div "Colombia Peach (ID: 2268718111) 12 AED" at bounding box center [1079, 323] width 768 height 47
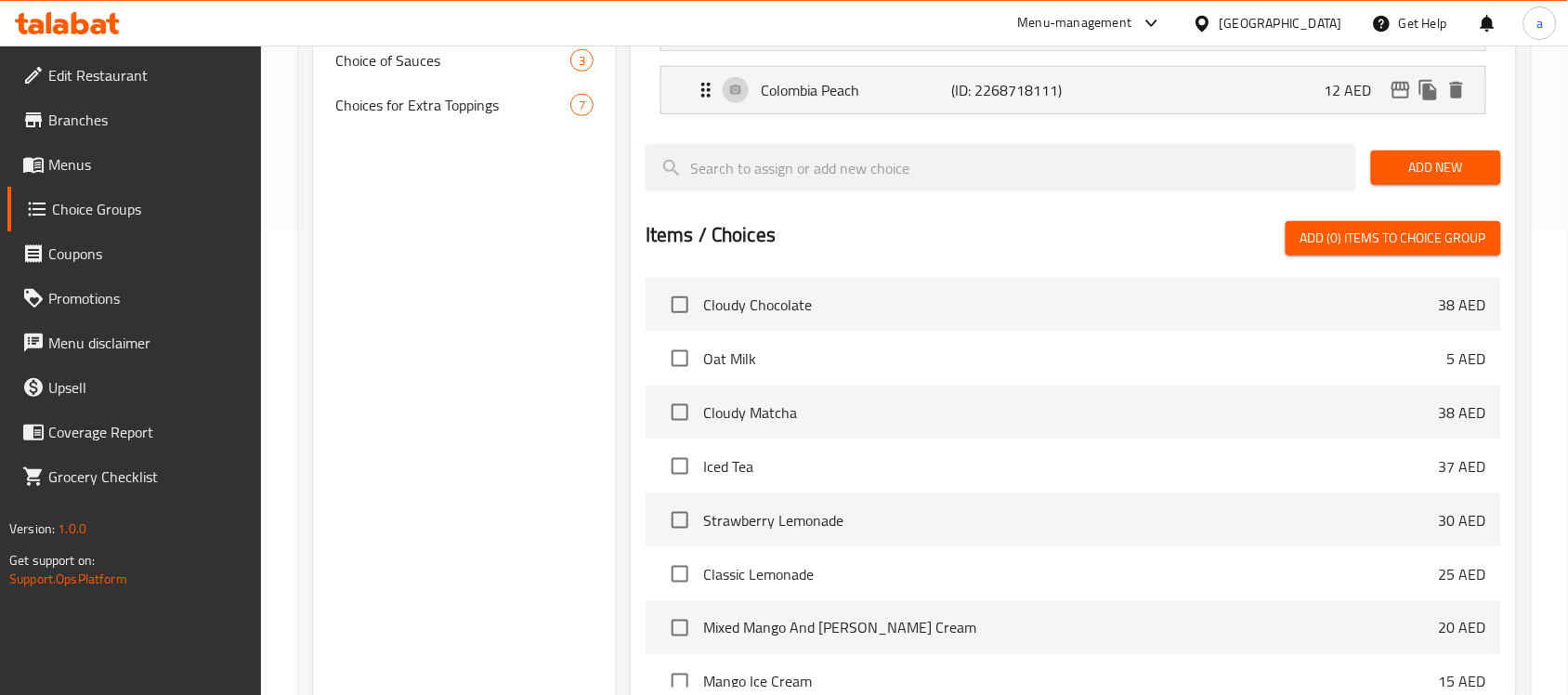
scroll to position [348, 0]
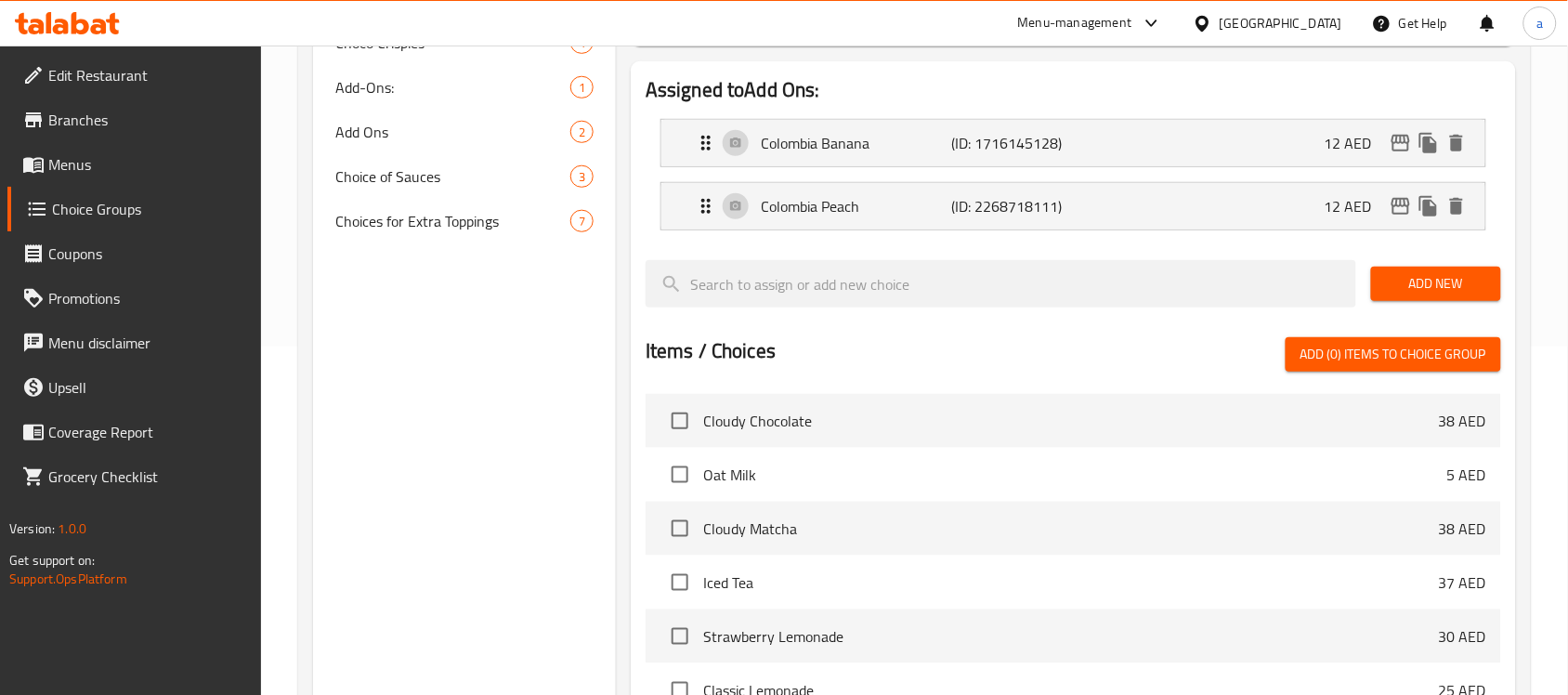
click at [1204, 354] on div "Items / Choices Add (0) items to choice group" at bounding box center [1073, 354] width 855 height 34
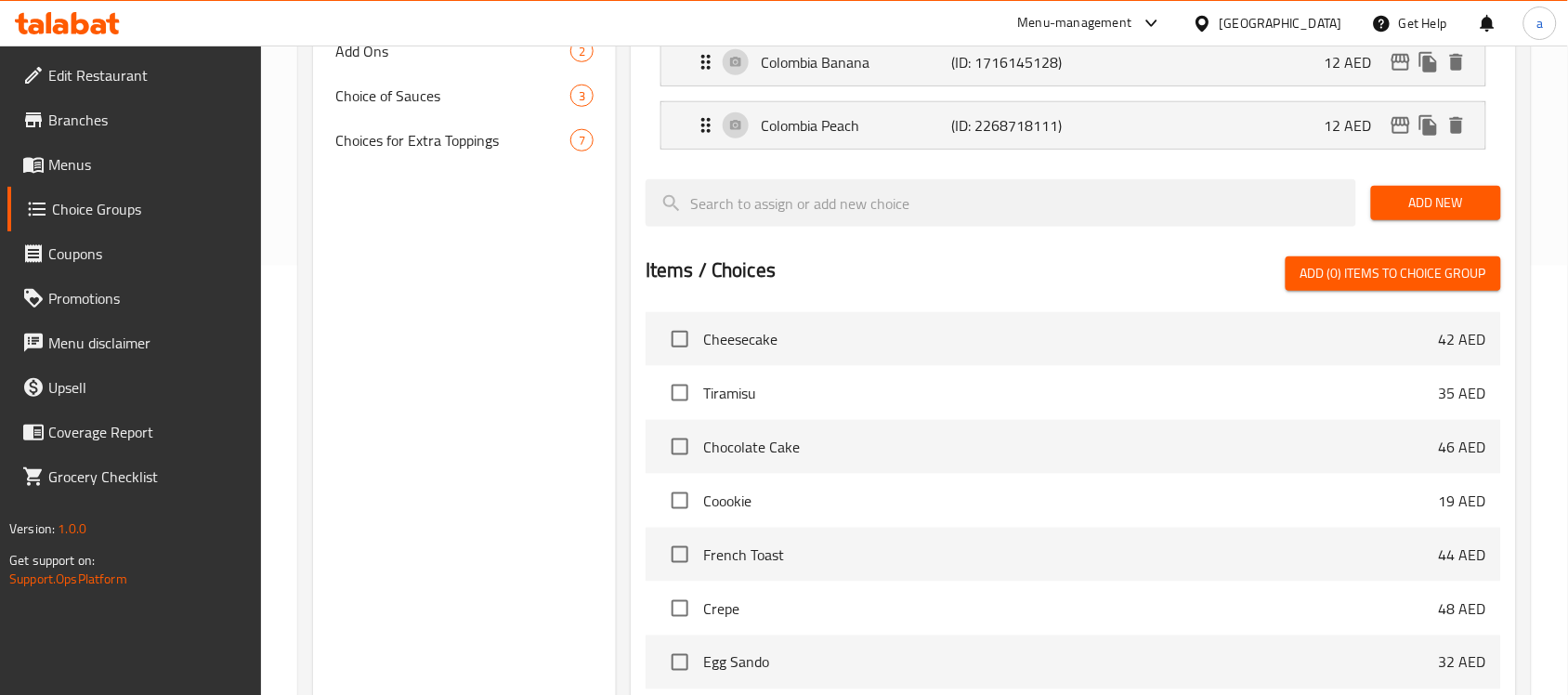
scroll to position [0, 0]
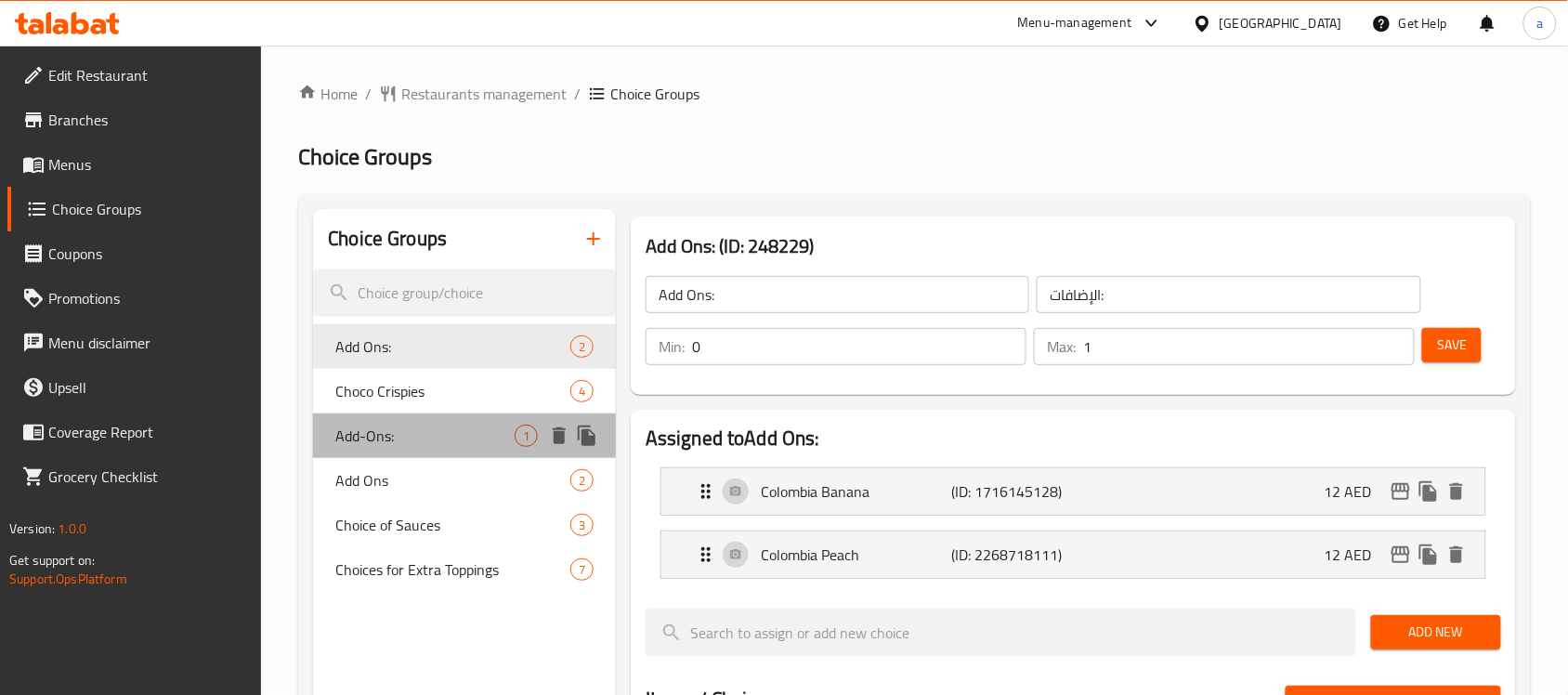
click at [406, 434] on span "Add-Ons:" at bounding box center [425, 435] width 179 height 22
type input "Add-Ons:"
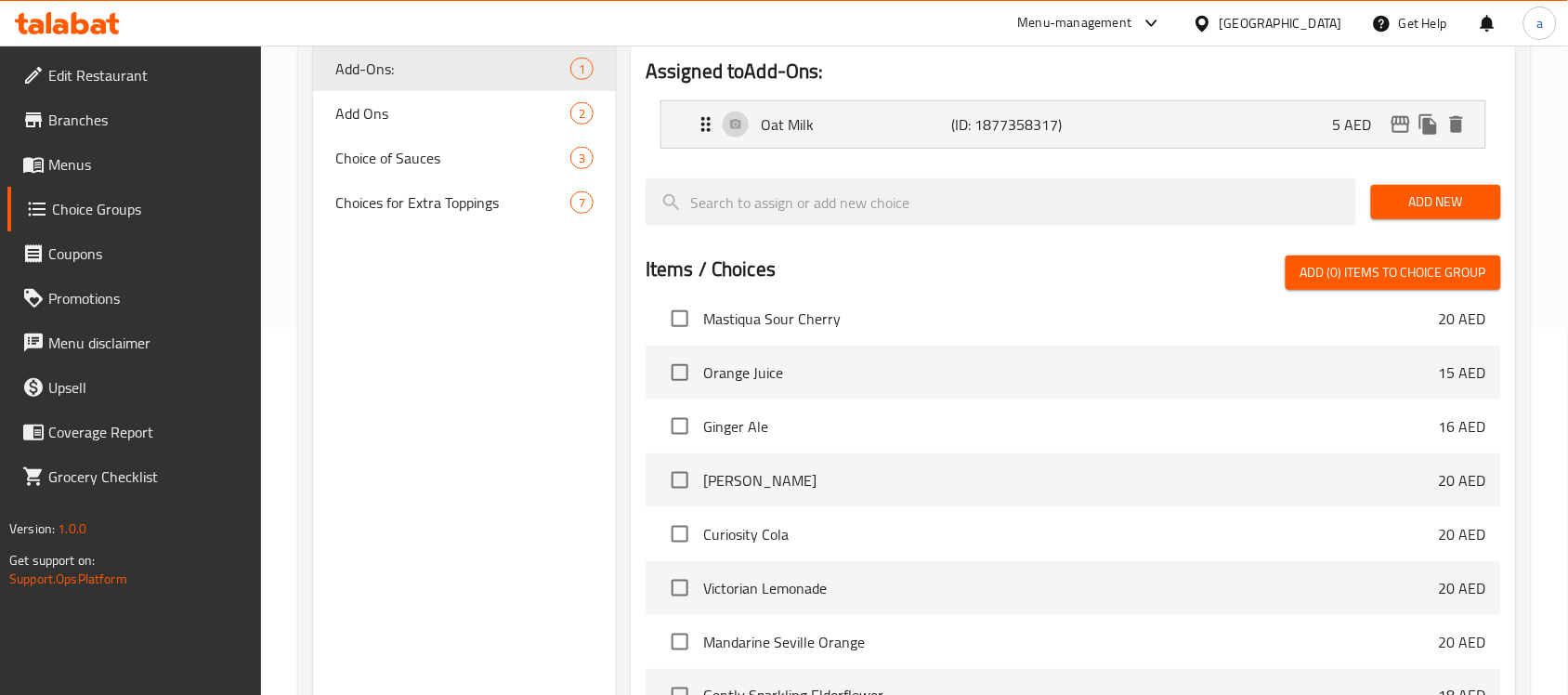
scroll to position [465, 0]
